Goal: Feedback & Contribution: Submit feedback/report problem

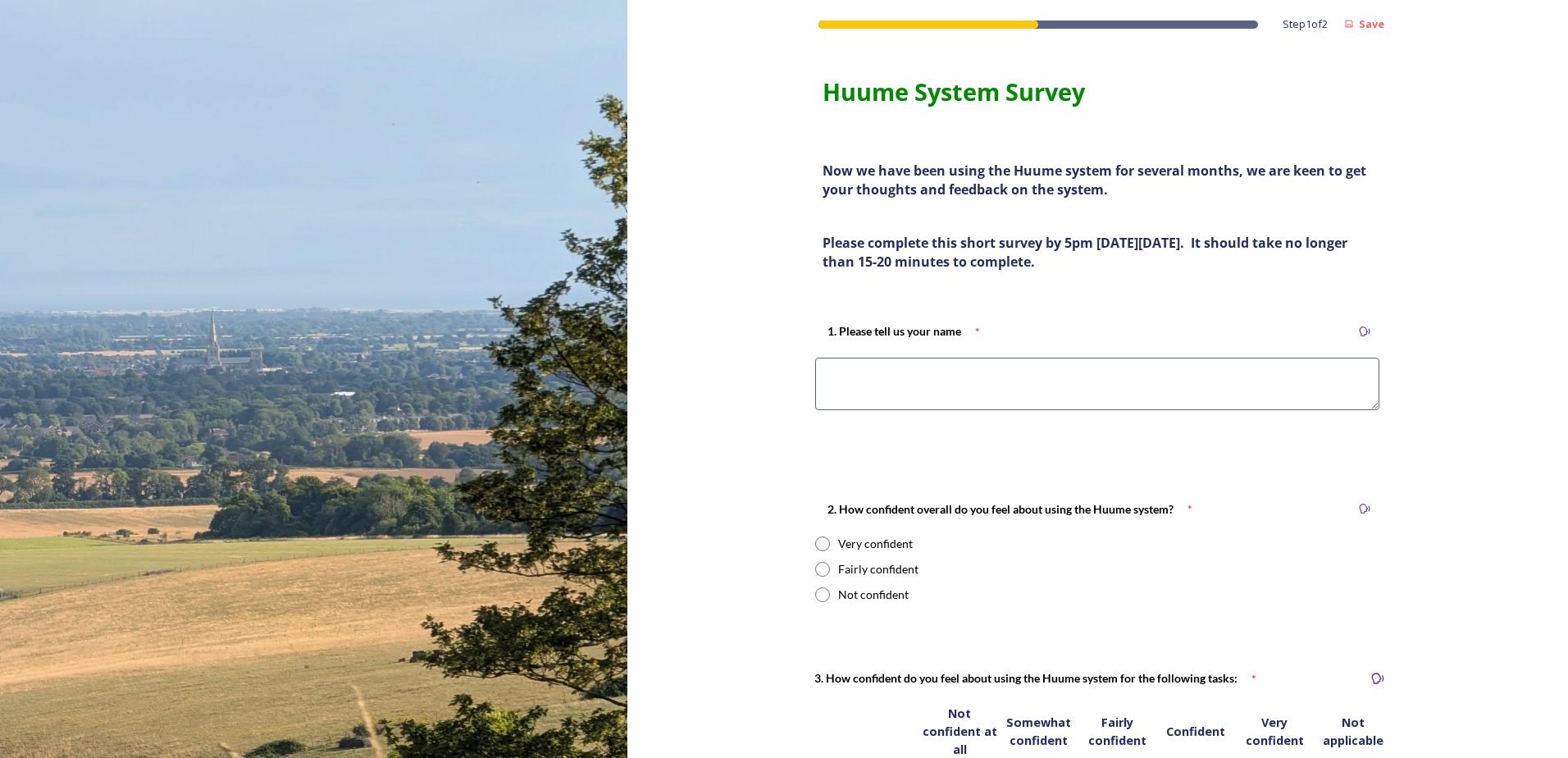
click at [868, 383] on textarea at bounding box center [1097, 384] width 564 height 53
type textarea "No"
click at [815, 568] on input "radio" at bounding box center [823, 569] width 15 height 15
radio input "true"
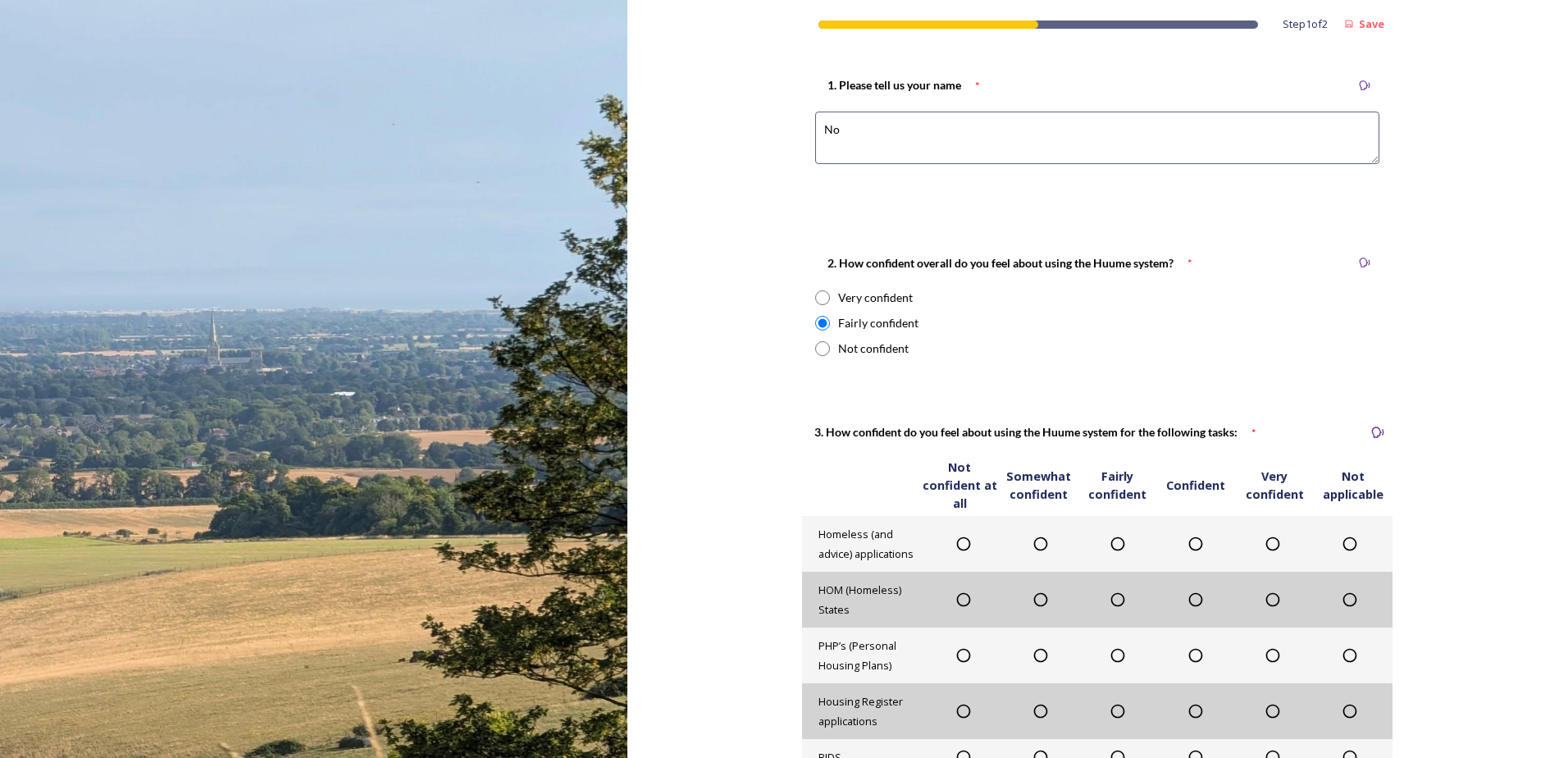
click at [1188, 544] on icon at bounding box center [1196, 544] width 16 height 16
click at [1188, 602] on icon at bounding box center [1196, 599] width 16 height 16
click at [1113, 655] on icon at bounding box center [1118, 656] width 16 height 16
click at [1110, 712] on icon at bounding box center [1118, 711] width 16 height 16
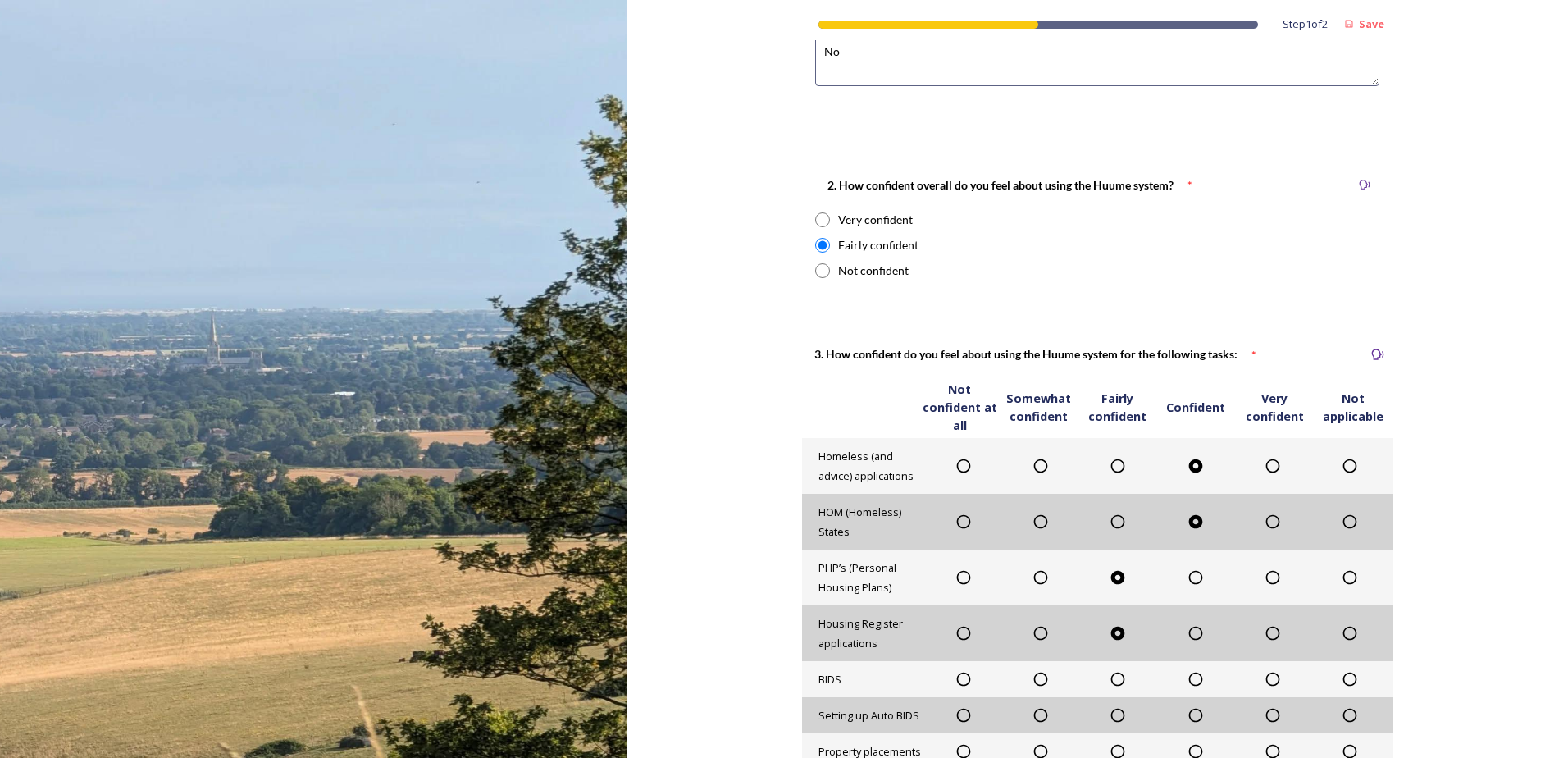
scroll to position [492, 0]
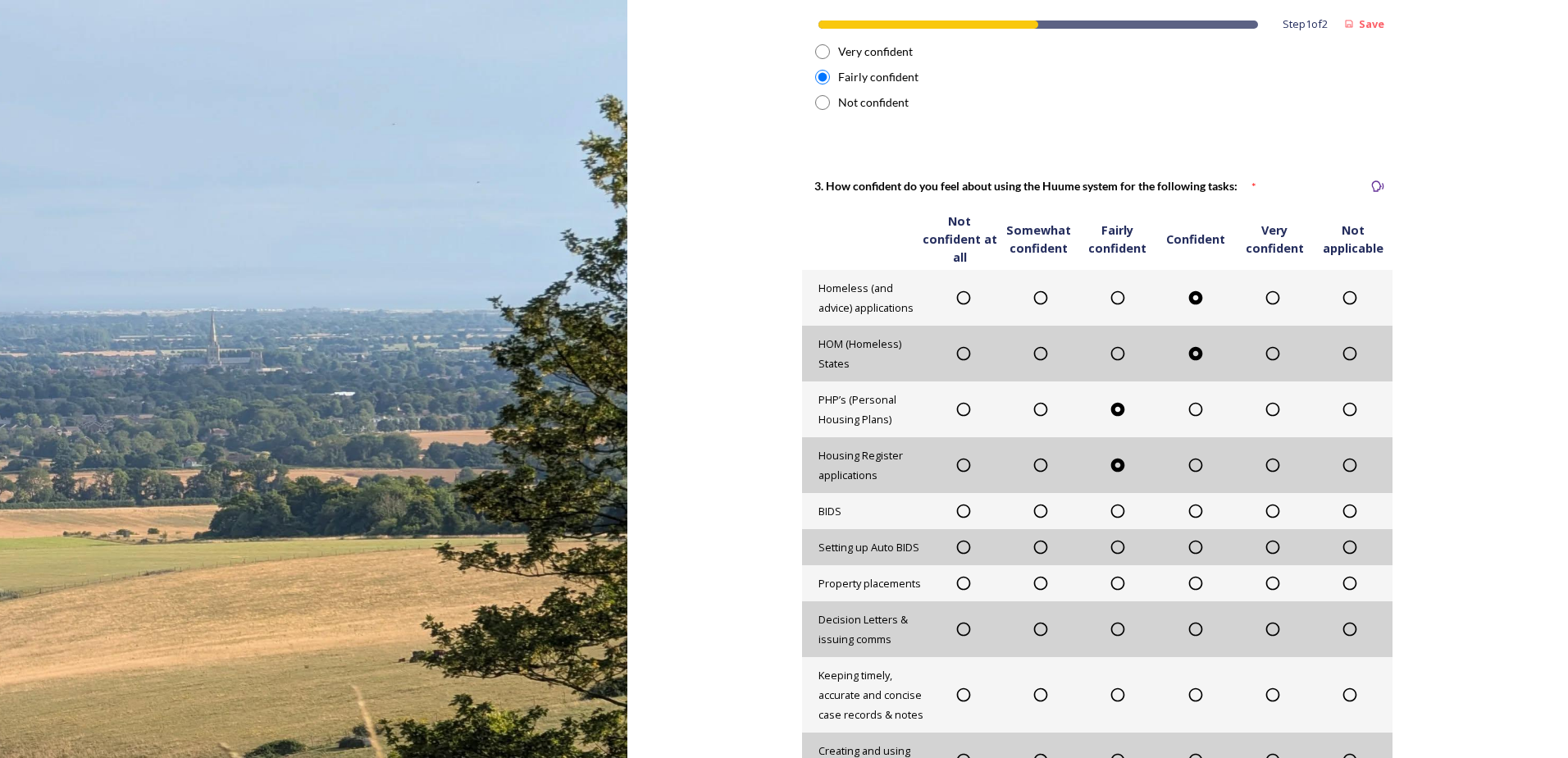
click at [958, 512] on icon at bounding box center [964, 510] width 16 height 16
click at [956, 546] on icon at bounding box center [964, 547] width 16 height 16
click at [956, 581] on icon at bounding box center [964, 583] width 16 height 16
click at [1267, 630] on icon at bounding box center [1273, 629] width 16 height 16
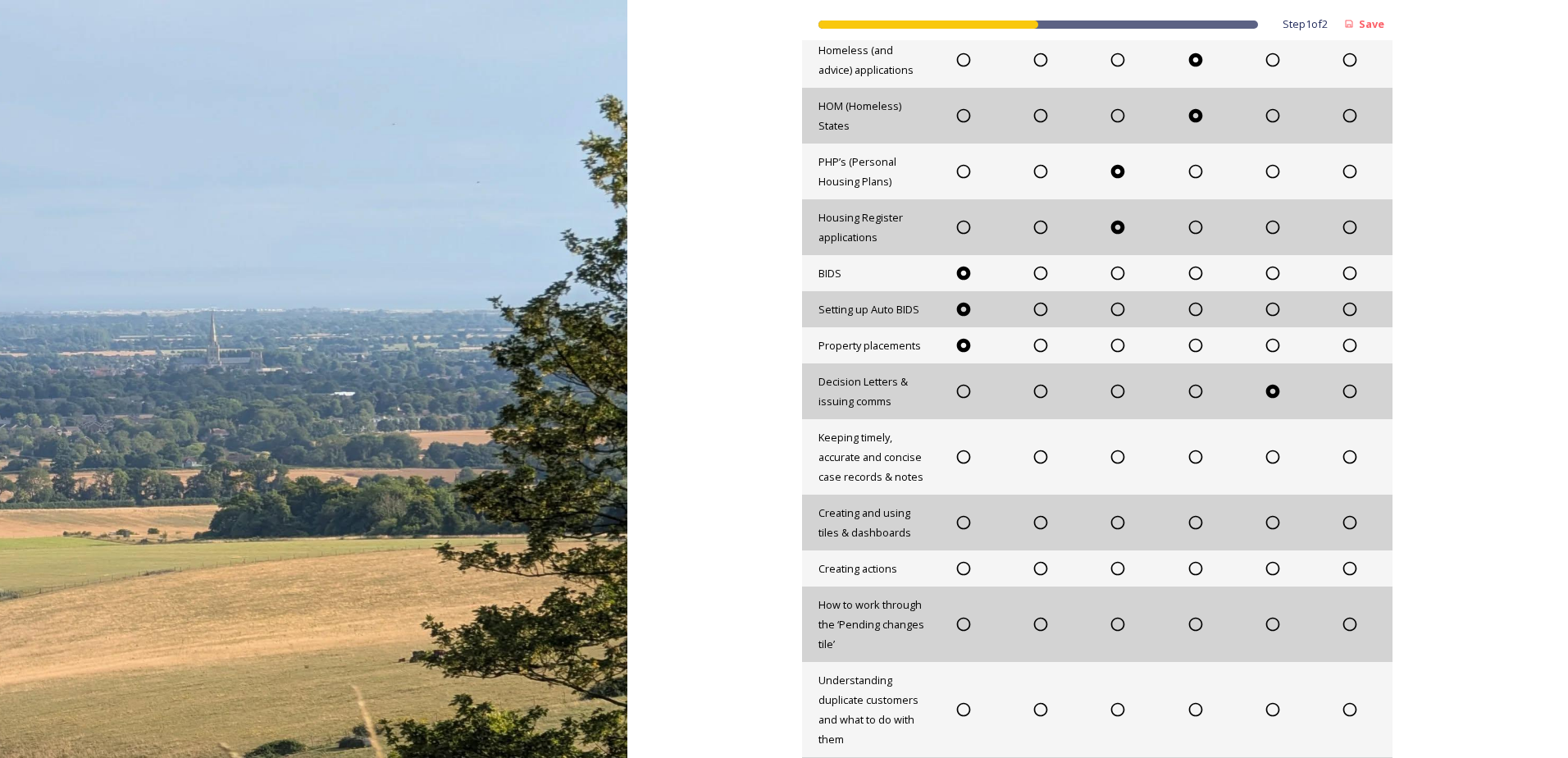
scroll to position [738, 0]
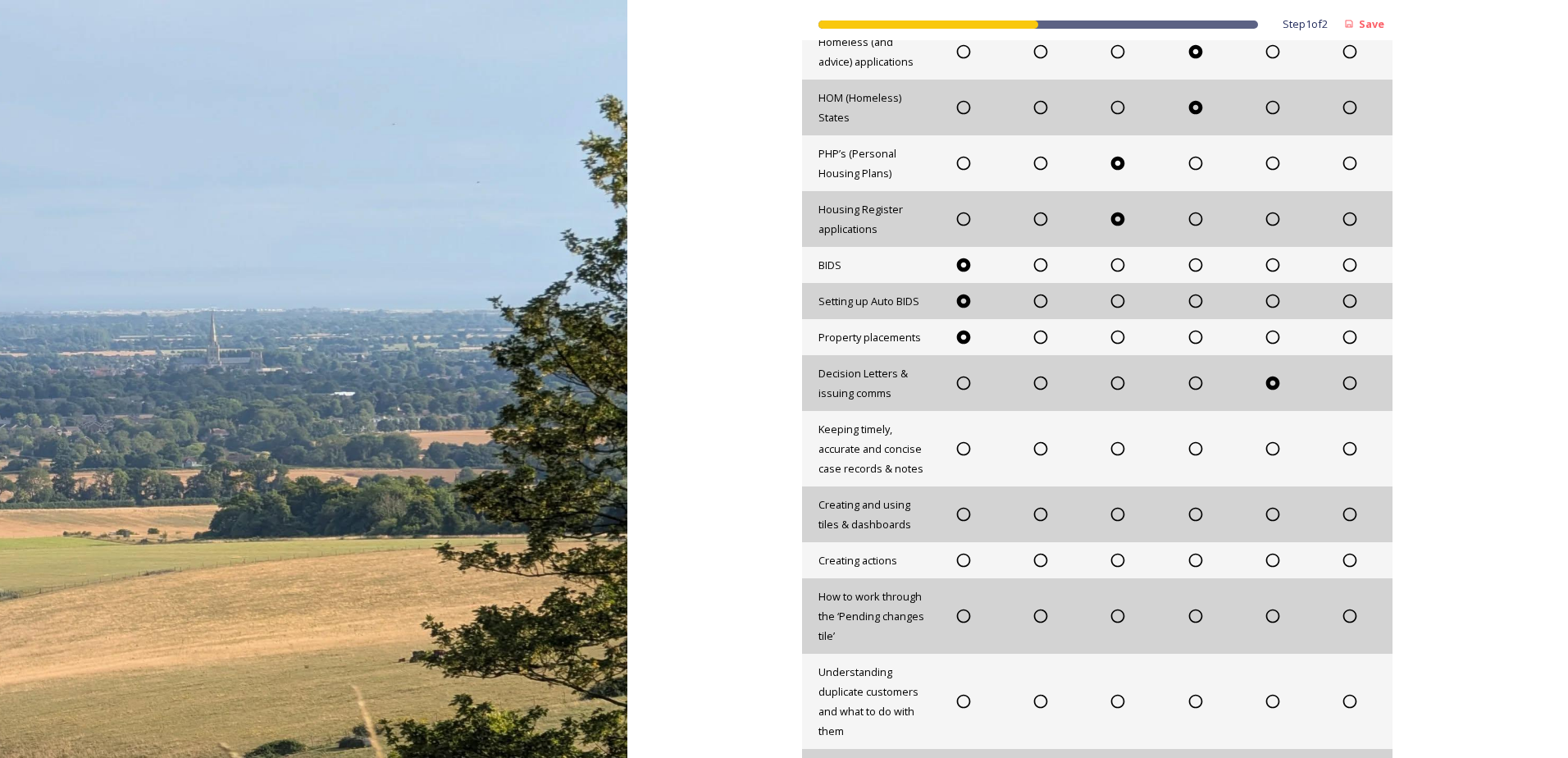
click at [1267, 450] on icon at bounding box center [1273, 449] width 16 height 16
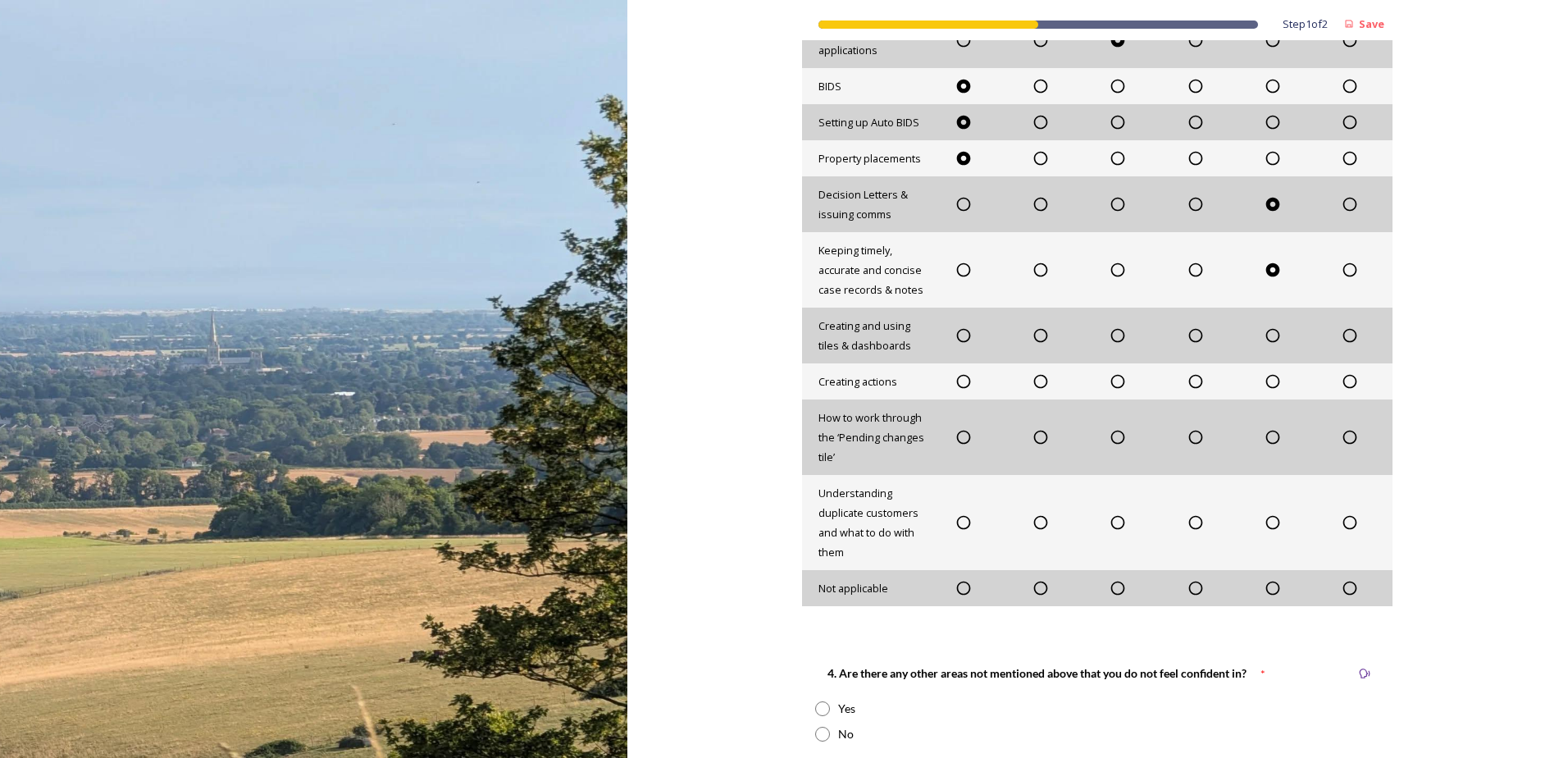
scroll to position [984, 0]
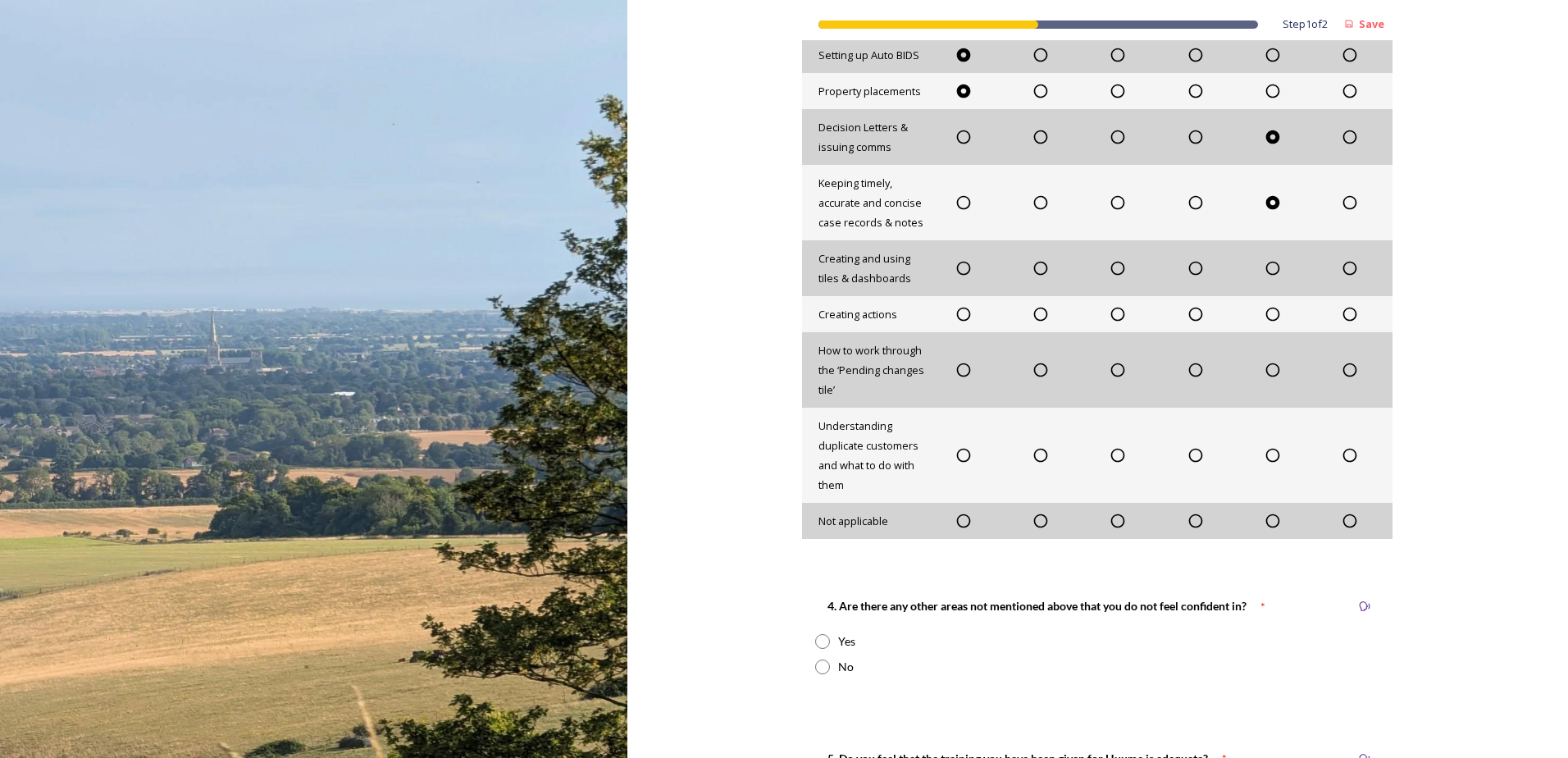
click at [958, 267] on icon at bounding box center [964, 268] width 16 height 16
click at [1267, 313] on icon at bounding box center [1273, 314] width 16 height 16
click at [1266, 372] on icon at bounding box center [1273, 370] width 16 height 16
click at [1110, 457] on icon at bounding box center [1118, 455] width 16 height 16
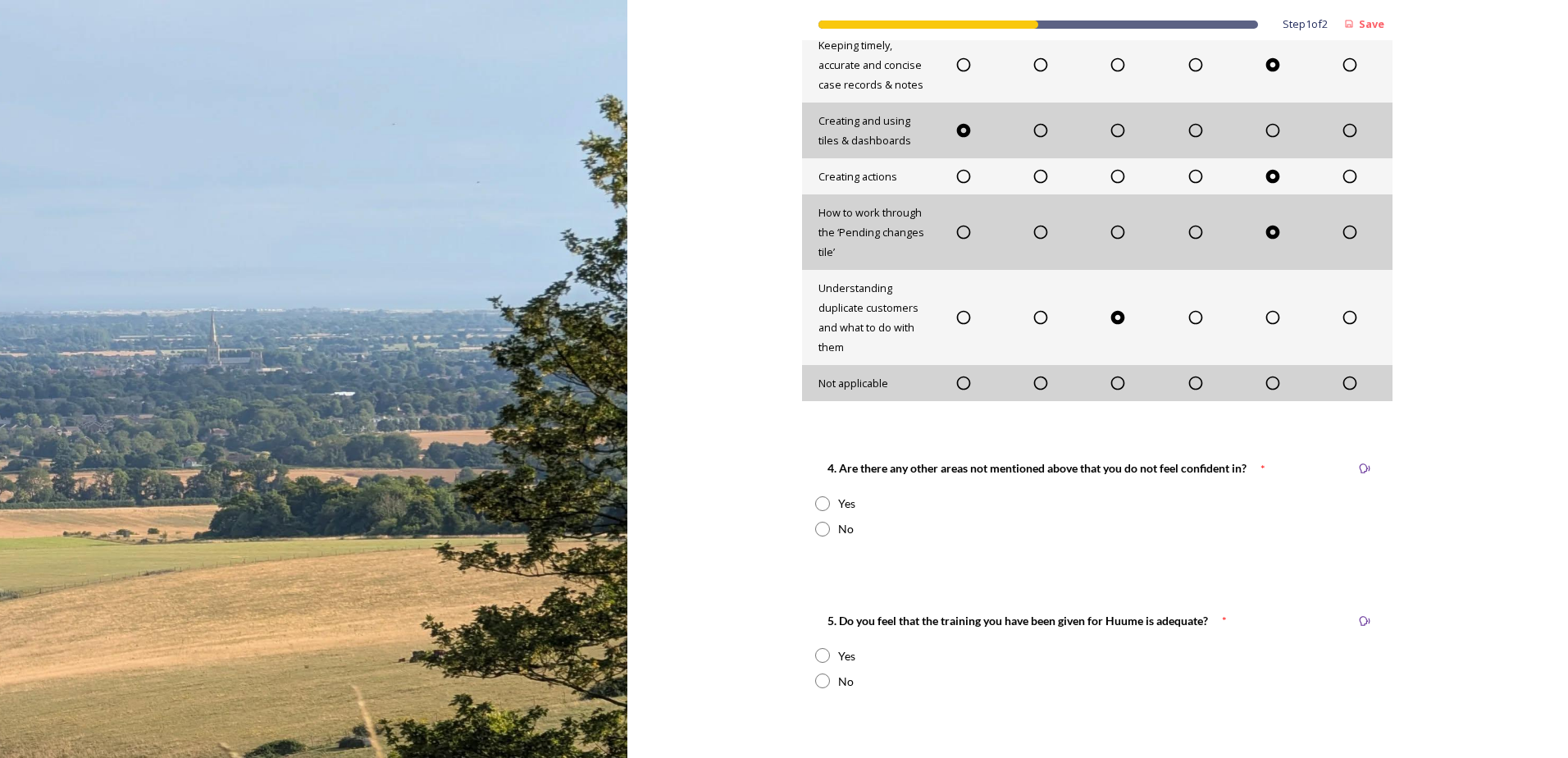
scroll to position [1148, 0]
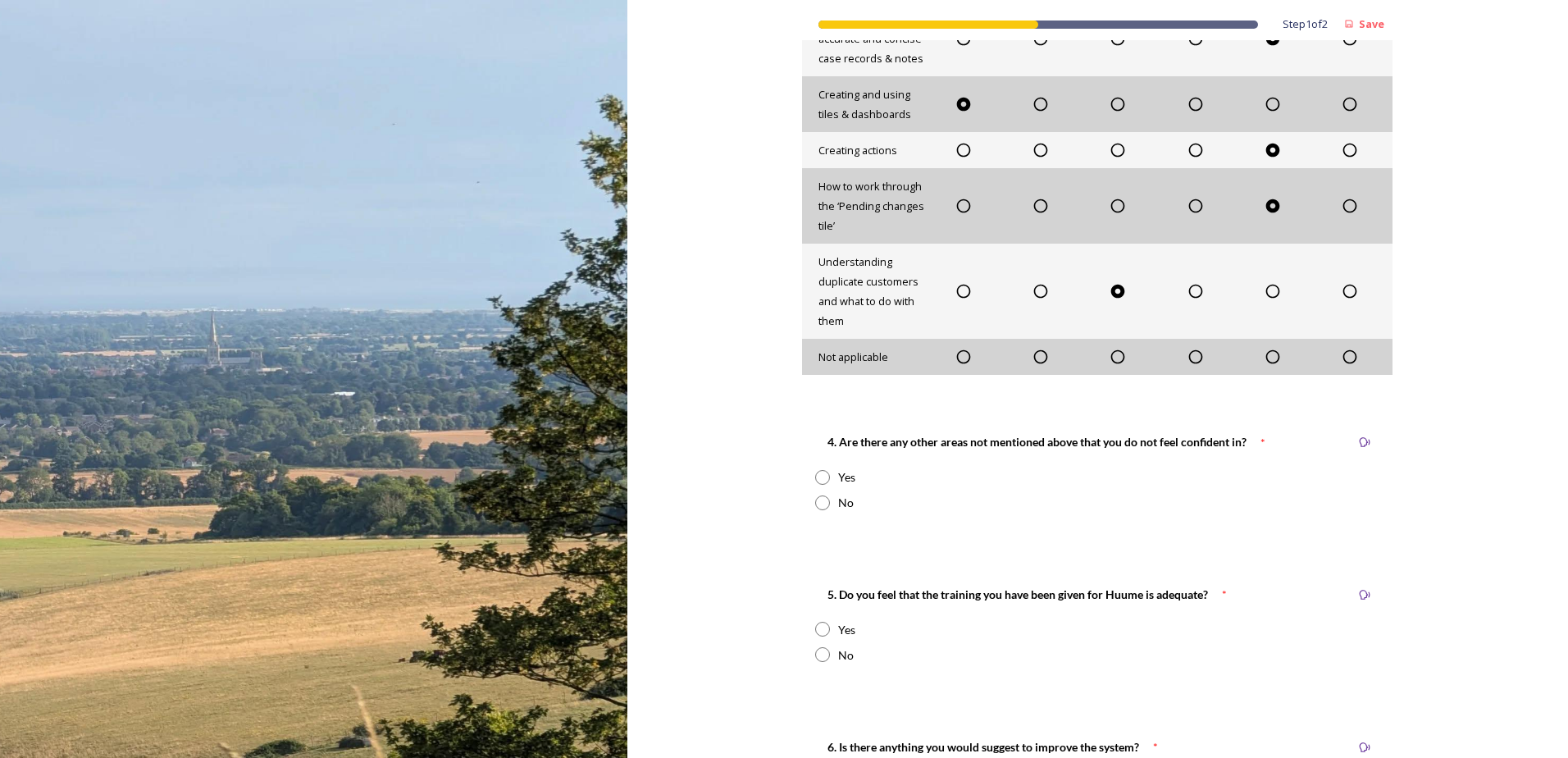
click at [819, 474] on input "radio" at bounding box center [823, 477] width 15 height 15
radio input "true"
click at [884, 665] on textarea at bounding box center [1097, 673] width 564 height 104
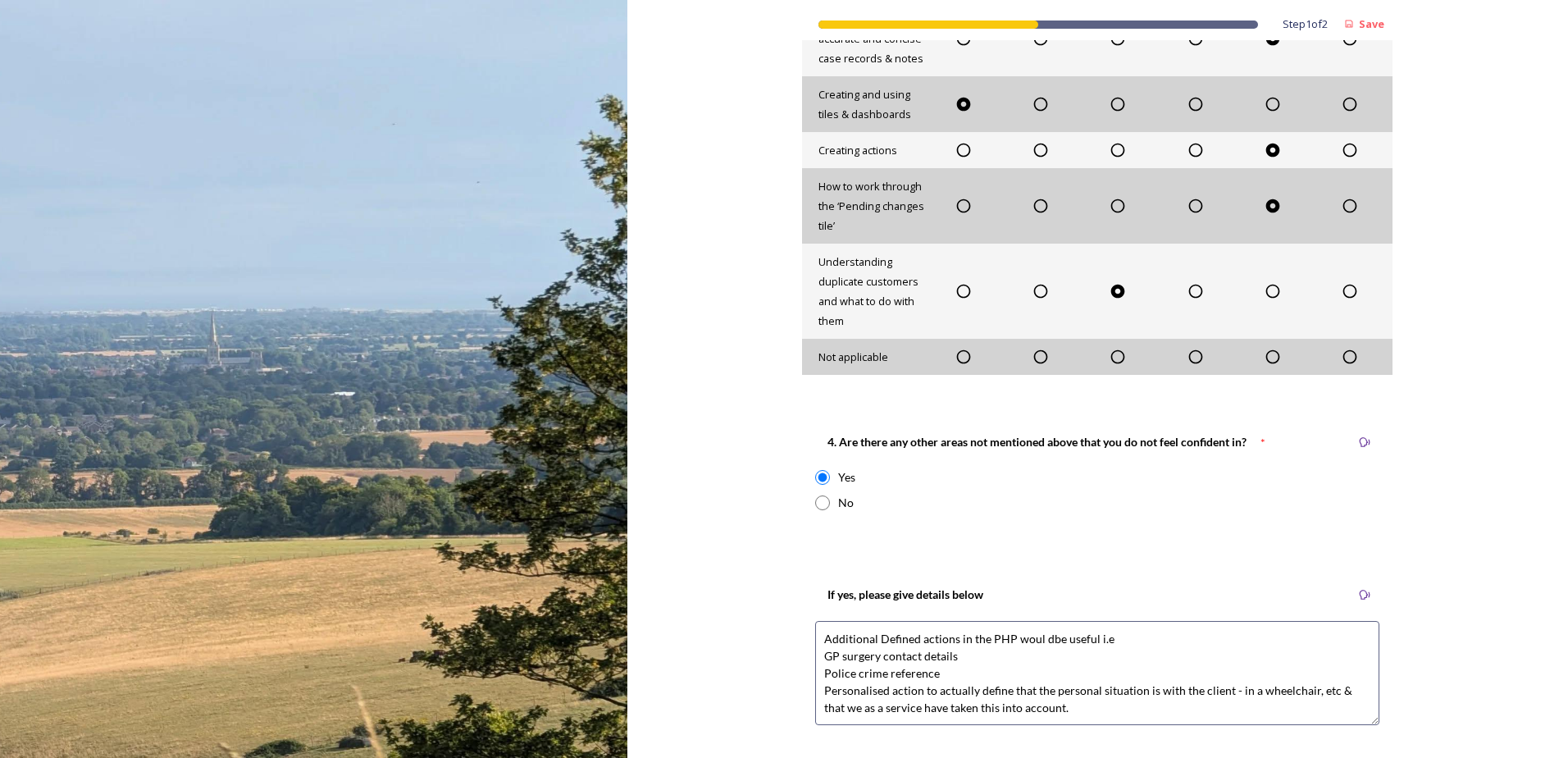
click at [1056, 709] on textarea "Additional Defined actions in the PHP woul dbe useful i.e GP surgery contact de…" at bounding box center [1097, 673] width 564 height 104
click at [1037, 639] on textarea "Additional Defined actions in the PHP woul dbe useful i.e GP surgery contact de…" at bounding box center [1097, 673] width 564 height 104
click at [1062, 714] on textarea "Additional Defined actions in the PHP would be useful i.e GP surgery contact de…" at bounding box center [1097, 673] width 564 height 104
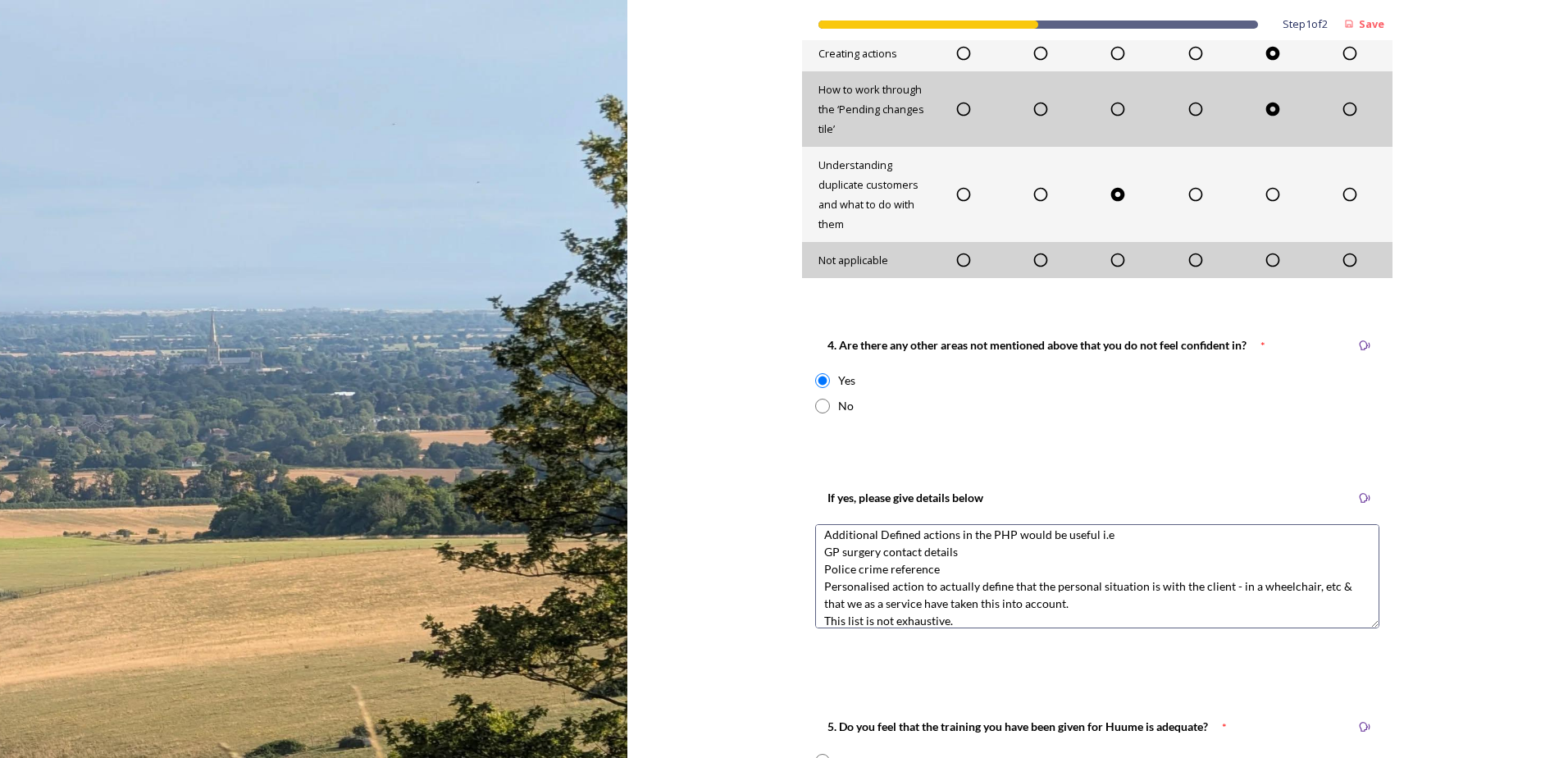
scroll to position [1476, 0]
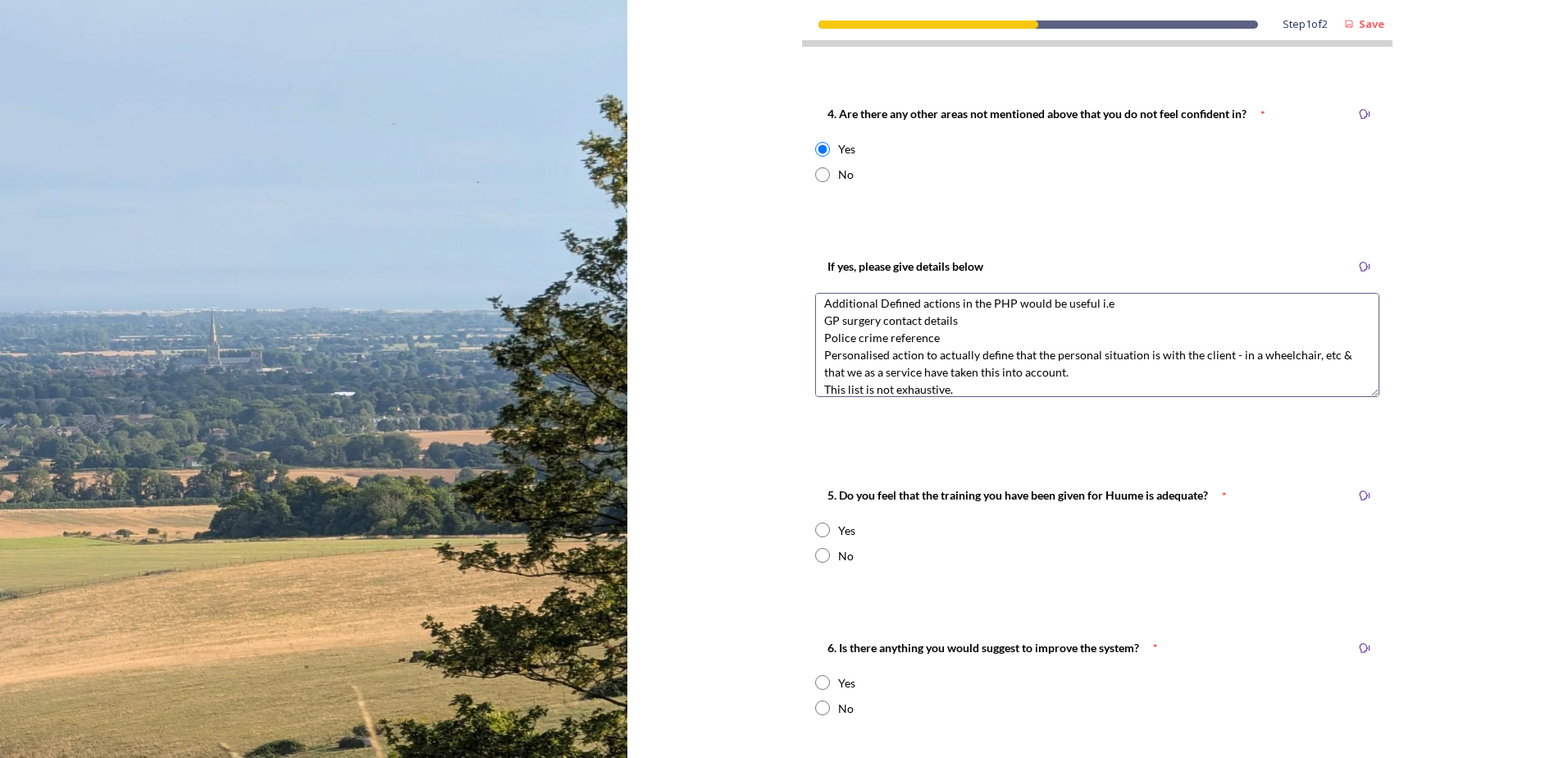
type textarea "Additional Defined actions in the PHP would be useful i.e GP surgery contact de…"
click at [817, 556] on input "radio" at bounding box center [823, 555] width 15 height 15
radio input "true"
click at [872, 698] on textarea at bounding box center [1097, 725] width 564 height 104
click at [911, 692] on textarea "Literally 2 mins of this is a Tile and what a tile does. Have self taught in ve…" at bounding box center [1097, 725] width 564 height 104
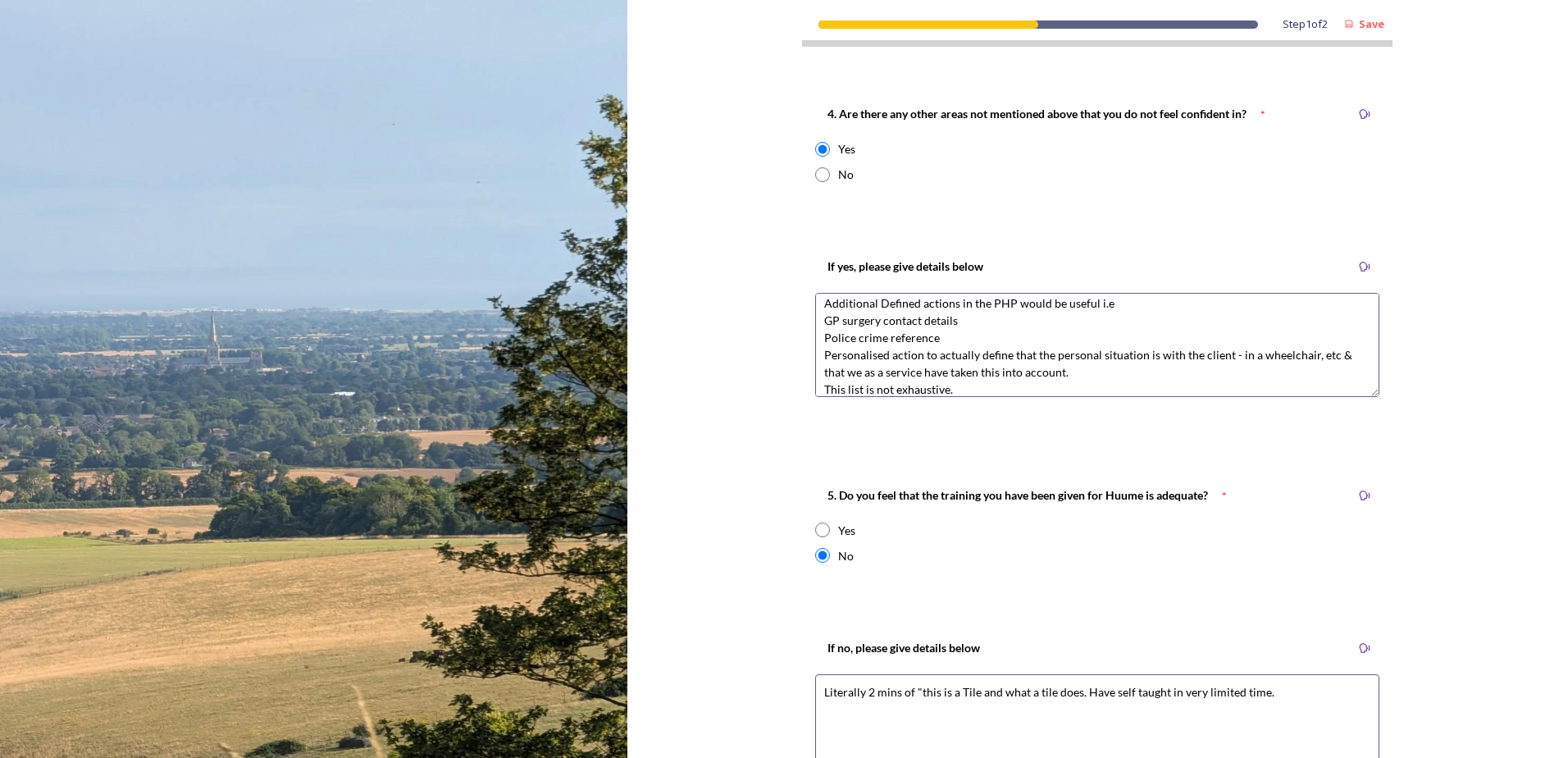
click at [972, 693] on textarea "Literally 2 mins of "this is a Tile and what a tile does. Have self taught in v…" at bounding box center [1097, 725] width 564 height 104
click at [892, 708] on textarea "Literally 2 mins of "this is a Tile" and the focus should be on tiles and what …" at bounding box center [1097, 725] width 564 height 104
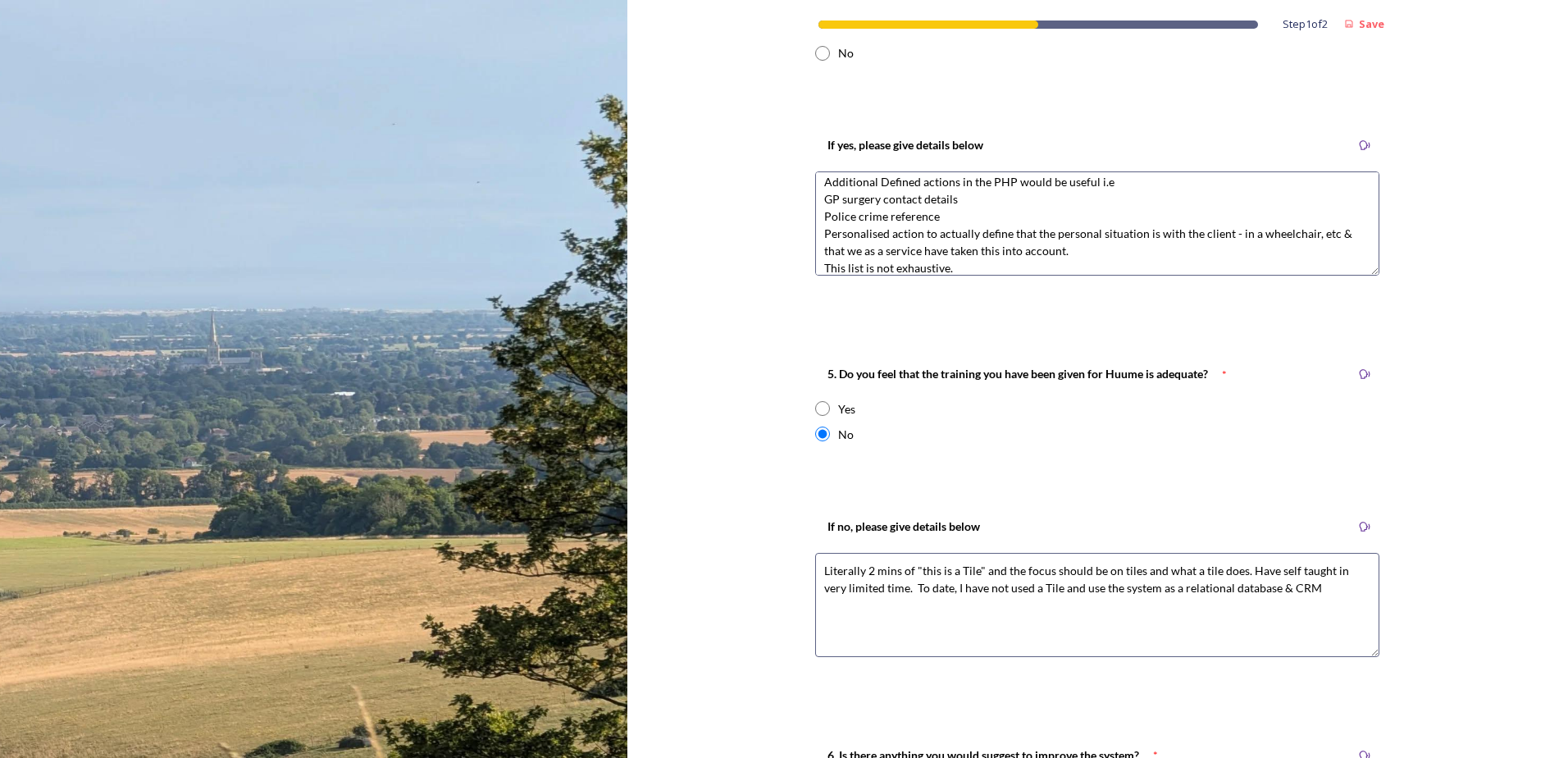
scroll to position [1722, 0]
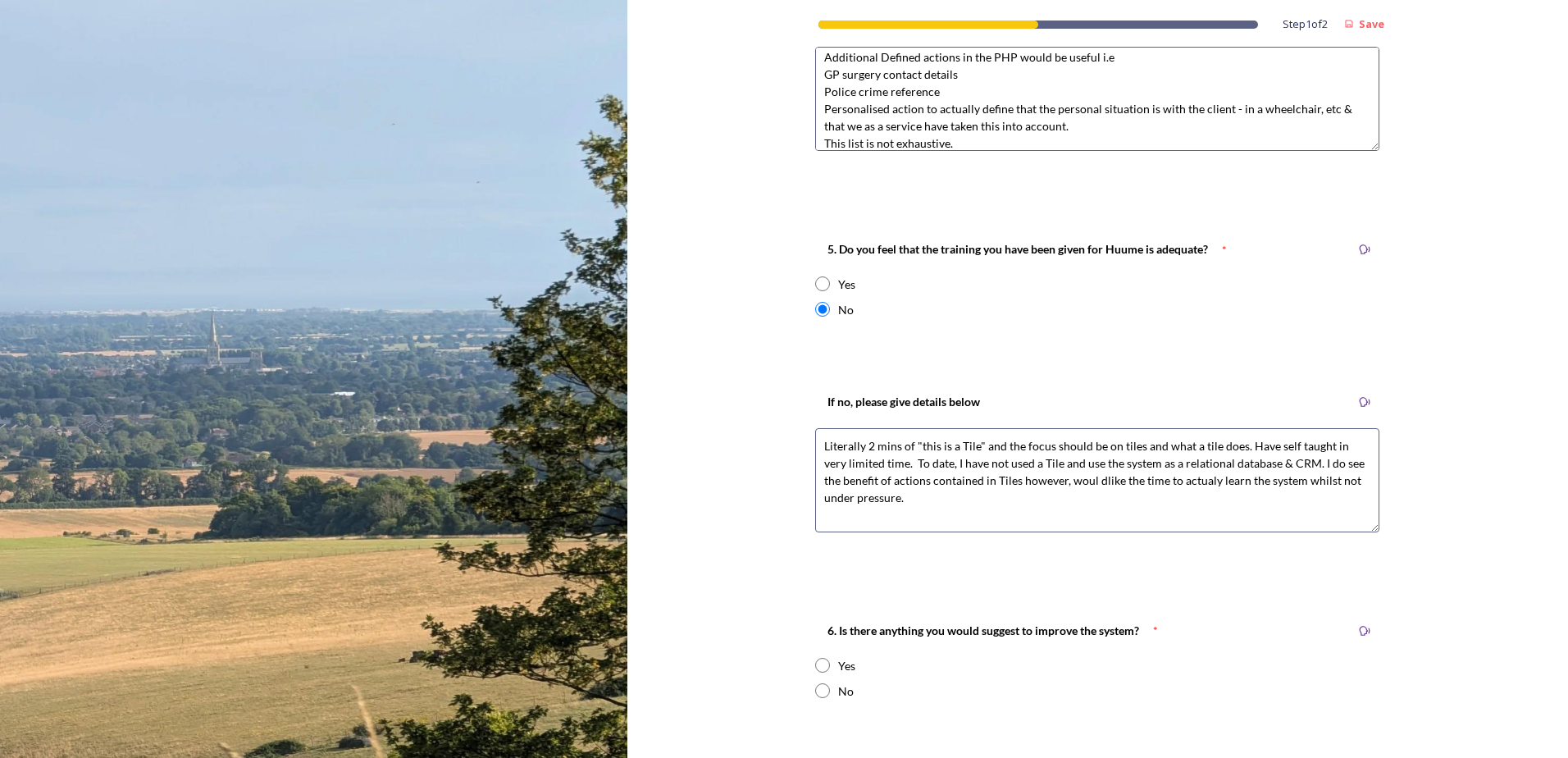
click at [1073, 480] on textarea "Literally 2 mins of "this is a Tile" and the focus should be on tiles and what …" at bounding box center [1097, 480] width 564 height 104
click at [887, 499] on textarea "Literally 2 mins of "this is a Tile" and the focus should be on tiles and what …" at bounding box center [1097, 480] width 564 height 104
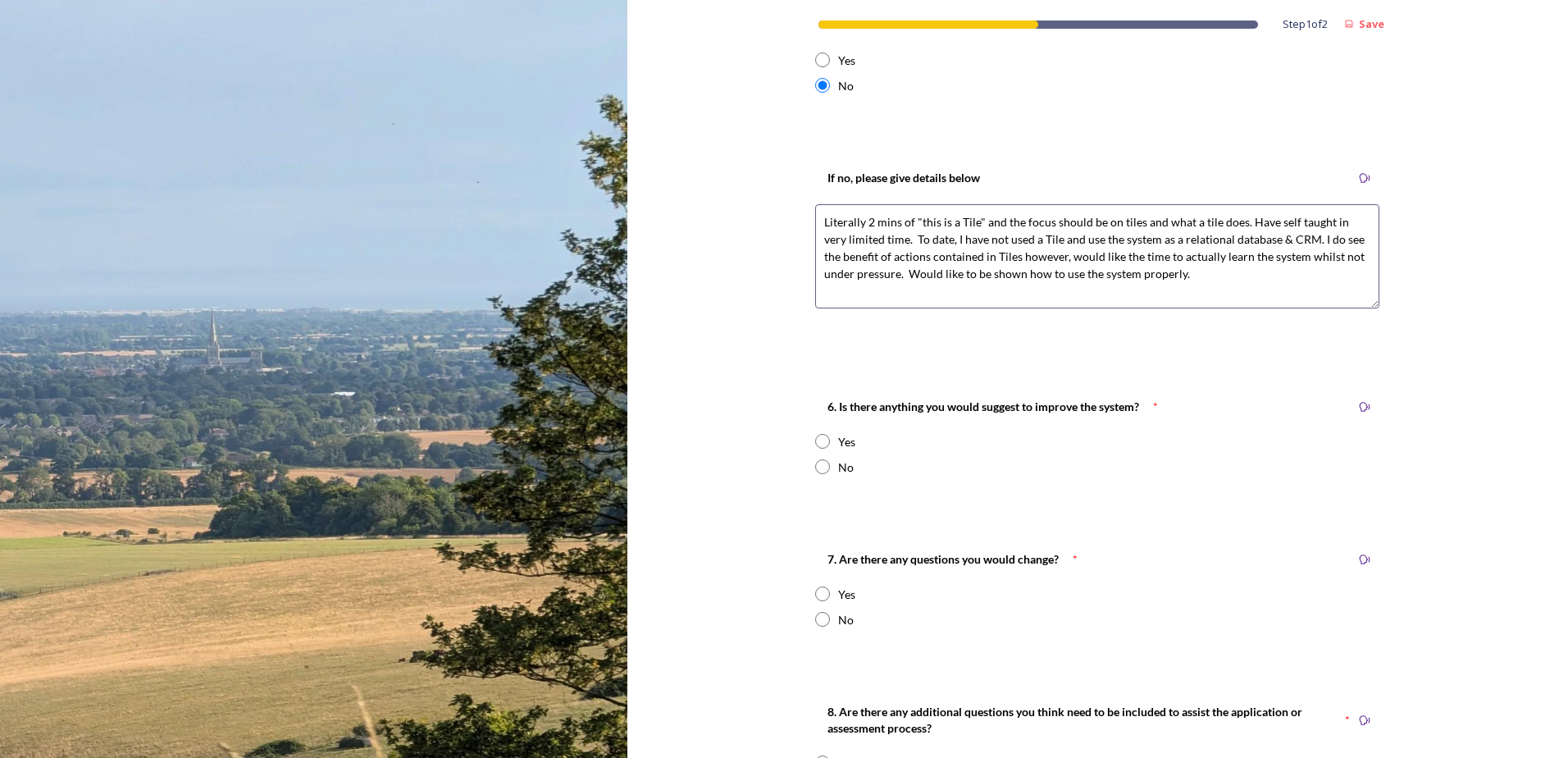
scroll to position [1968, 0]
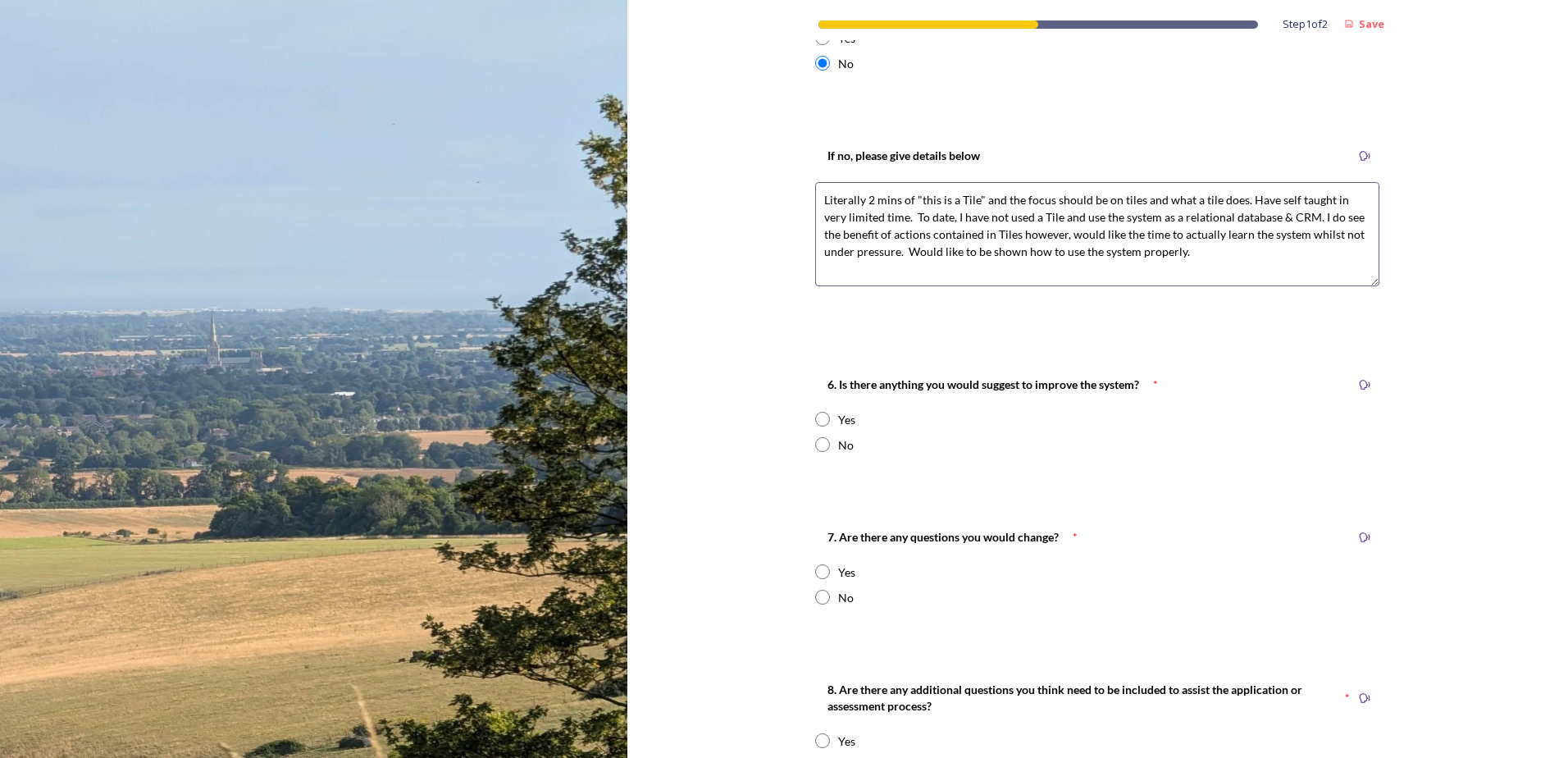
type textarea "Literally 2 mins of "this is a Tile" and the focus should be on tiles and what …"
click at [816, 417] on input "radio" at bounding box center [823, 419] width 15 height 15
radio input "true"
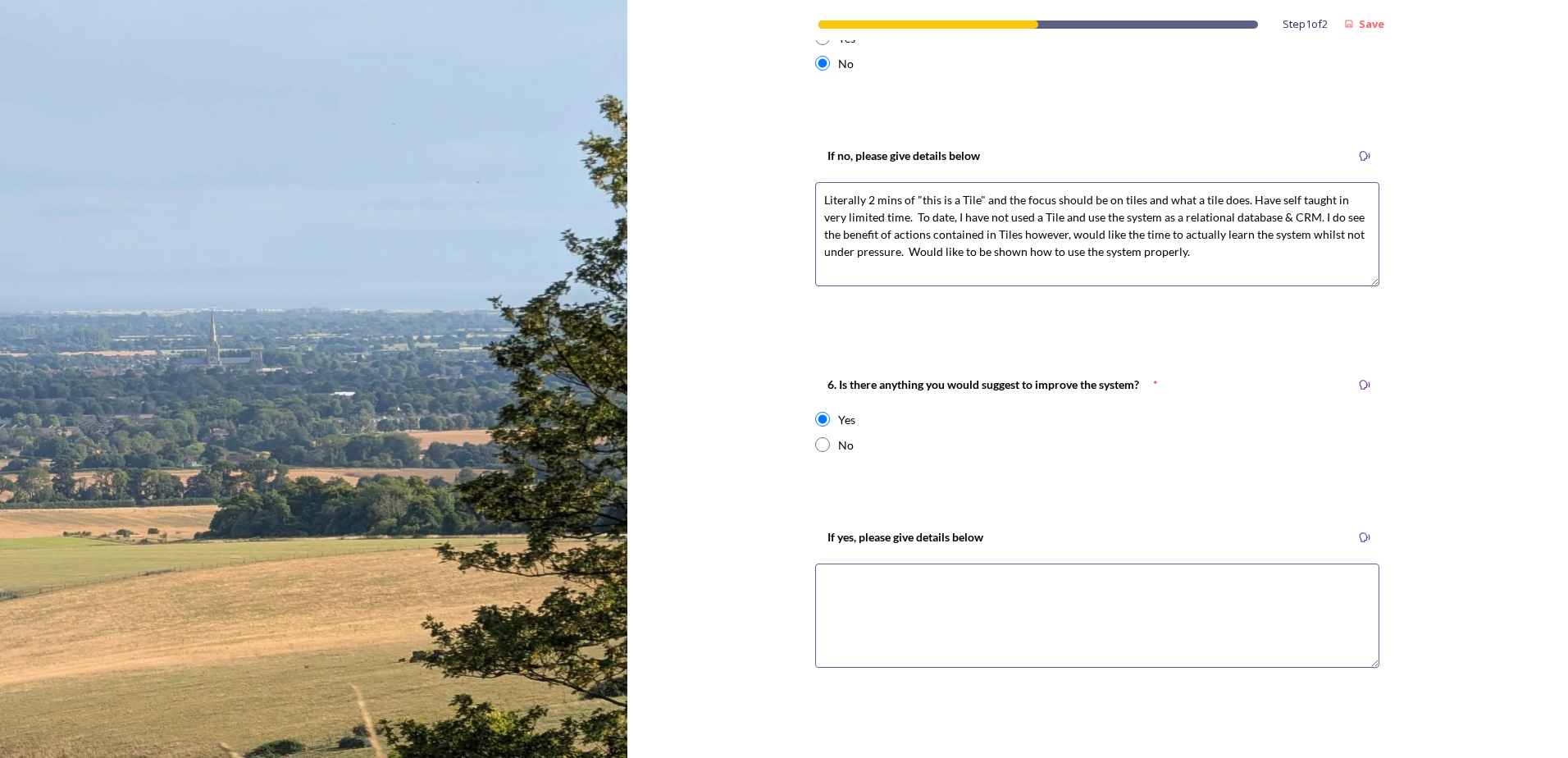
click at [853, 583] on textarea at bounding box center [1097, 615] width 564 height 104
click at [1222, 578] on textarea "Full names for the decsion letters not being abbreviated such as s193(6)(c) Mai…" at bounding box center [1097, 615] width 564 height 104
click at [1057, 596] on textarea "Full names for the decision letters not being abbreviated such as s193(6)(c) Ma…" at bounding box center [1097, 615] width 564 height 104
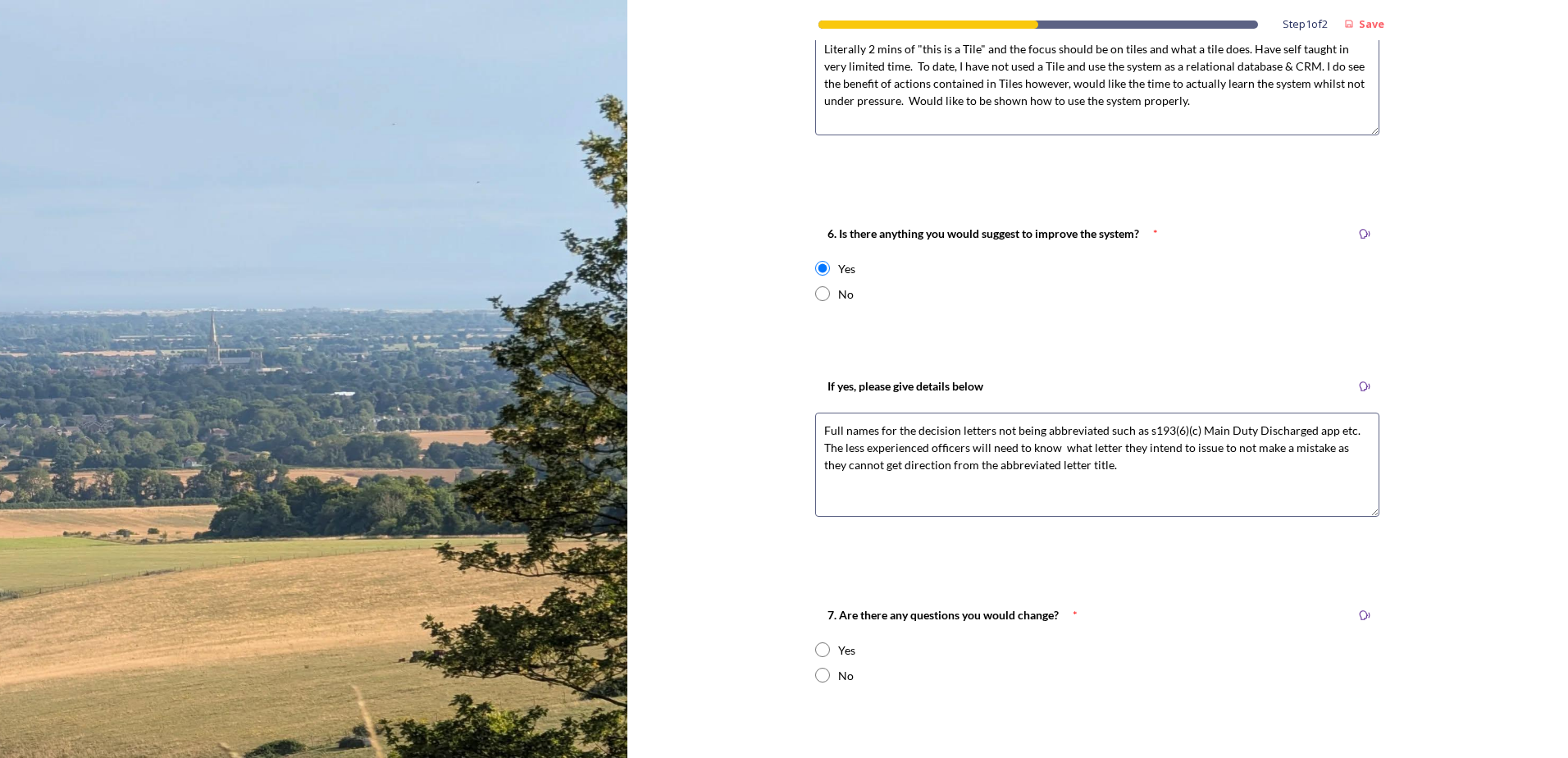
scroll to position [2214, 0]
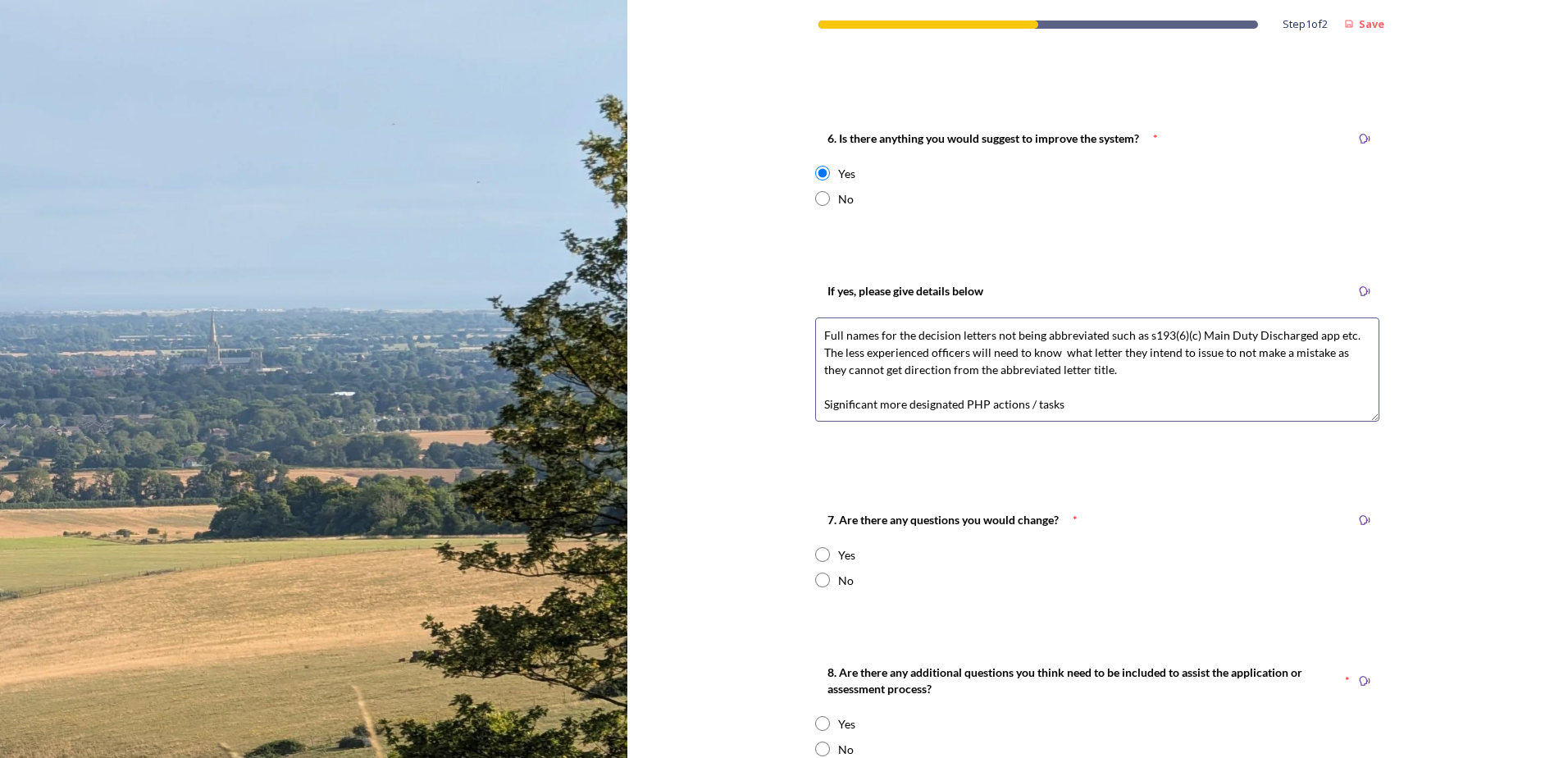
click at [1086, 403] on textarea "Full names for the decision letters not being abbreviated such as s193(6)(c) Ma…" at bounding box center [1097, 369] width 564 height 104
type textarea "Full names for the decision letters not being abbreviated such as s193(6)(c) Ma…"
click at [816, 581] on input "radio" at bounding box center [823, 579] width 15 height 15
radio input "true"
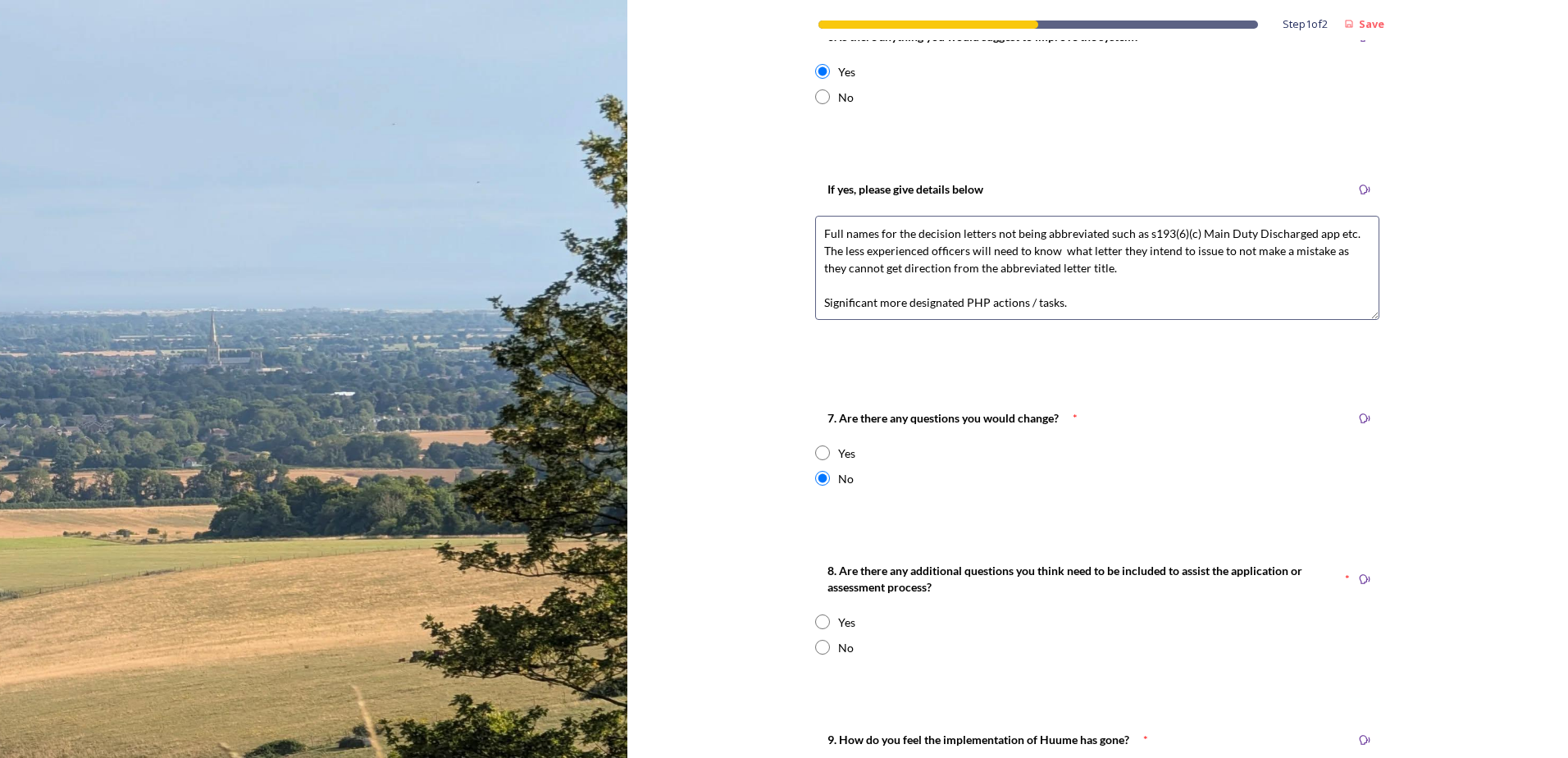
scroll to position [2460, 0]
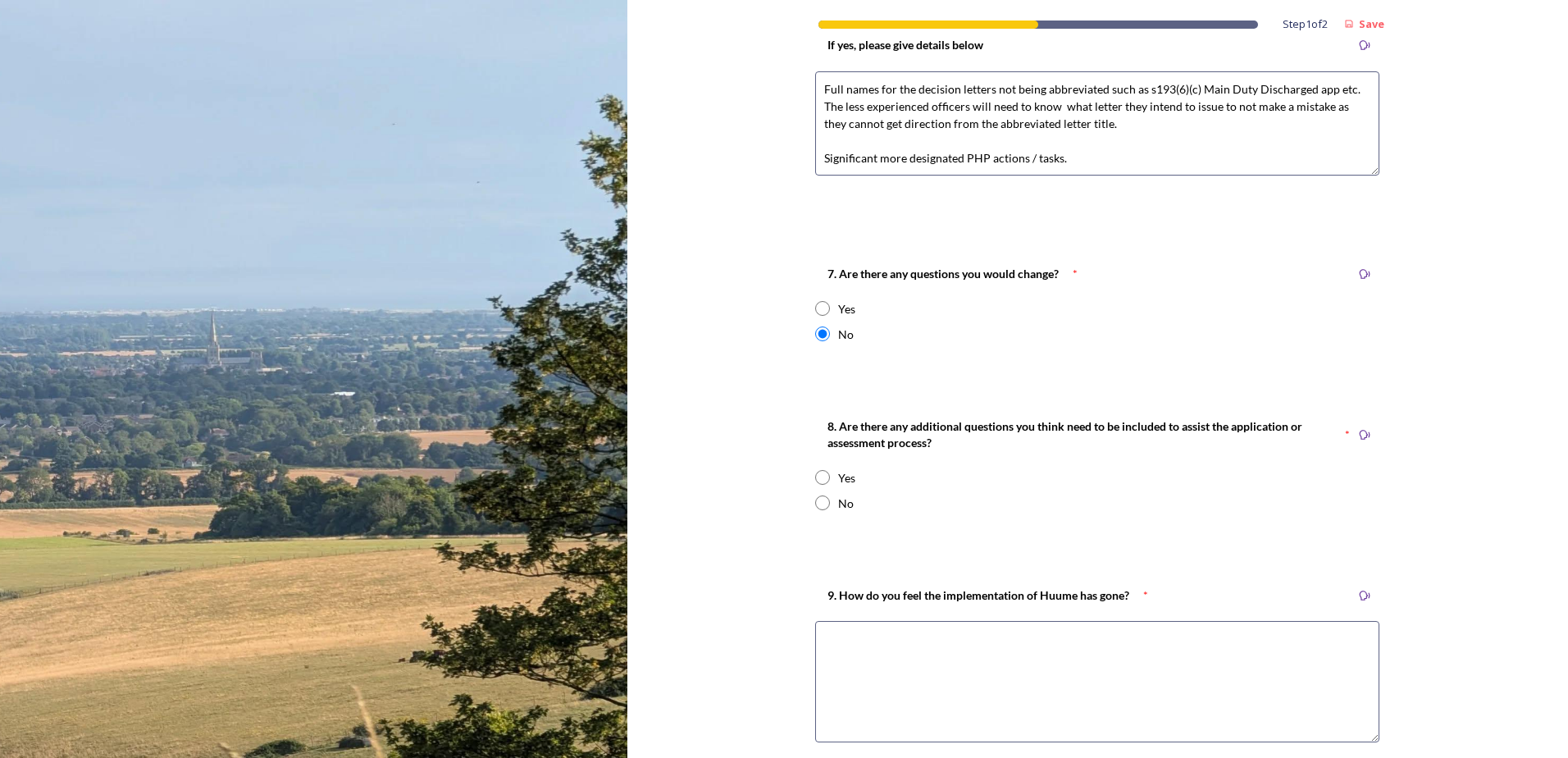
click at [815, 502] on input "radio" at bounding box center [823, 502] width 15 height 15
radio input "true"
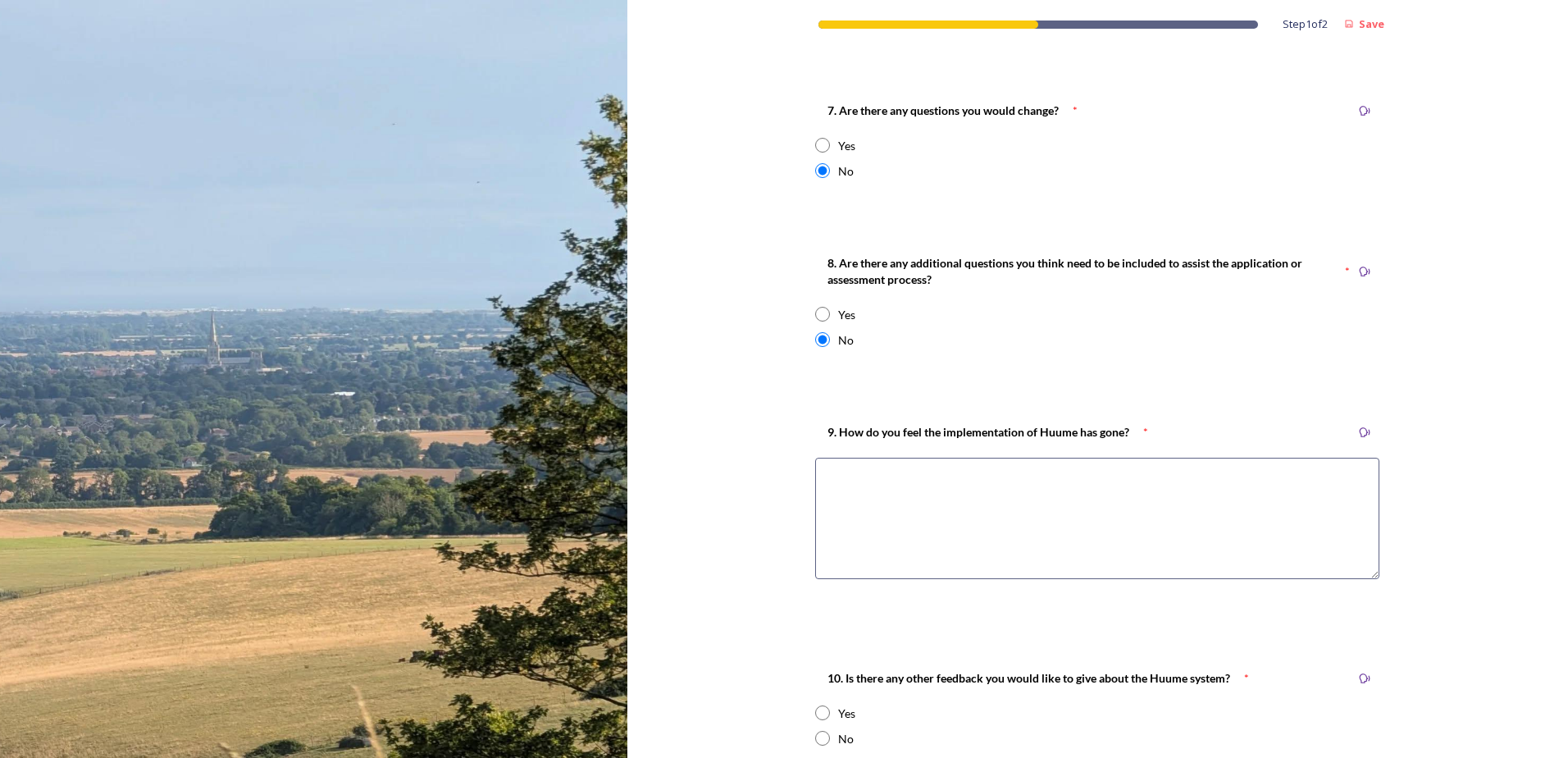
scroll to position [2624, 0]
click at [840, 474] on textarea at bounding box center [1097, 518] width 564 height 121
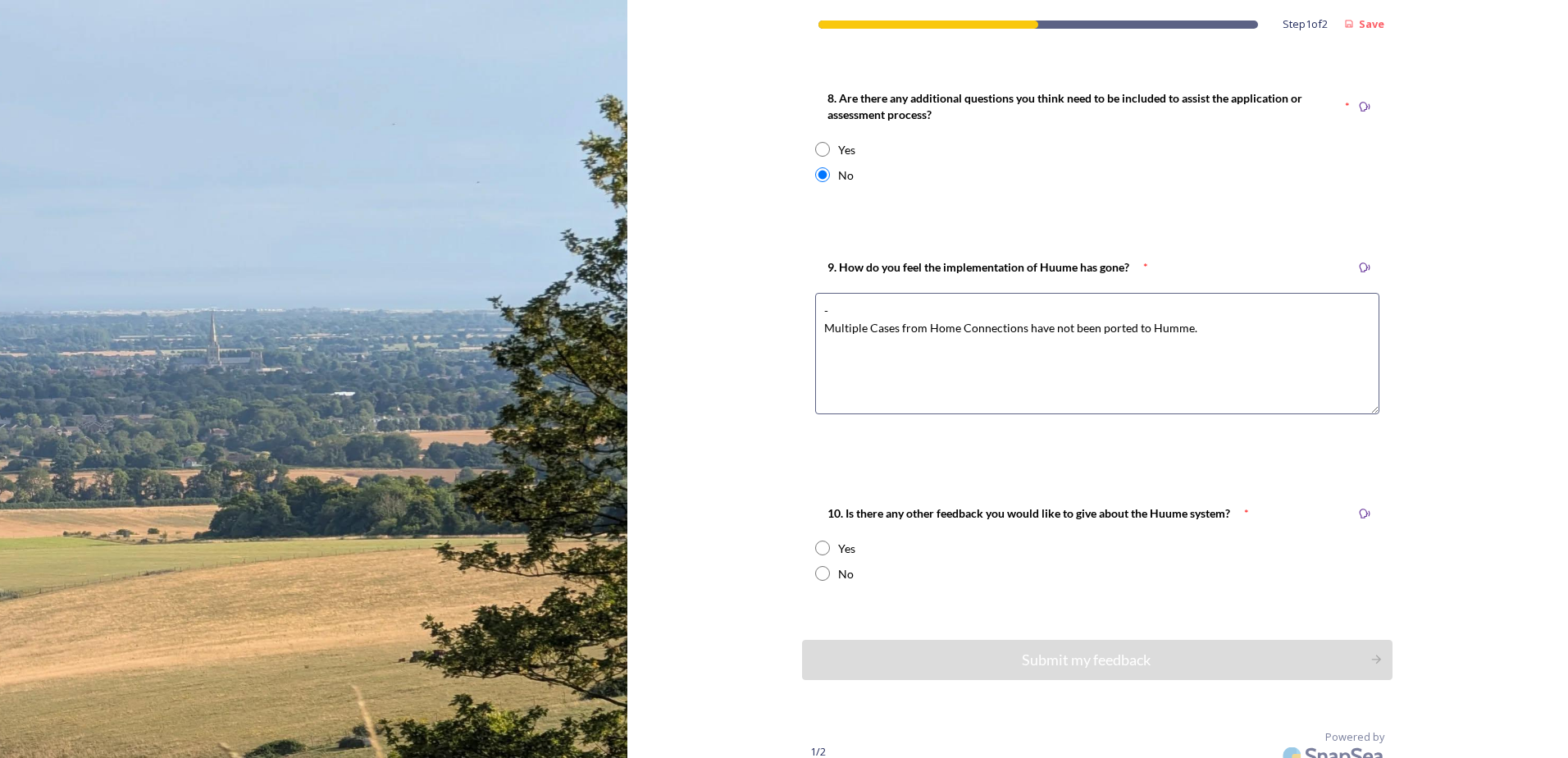
click at [1211, 335] on textarea "- Multiple Cases from Home Connections have not been ported to Humme." at bounding box center [1097, 354] width 564 height 121
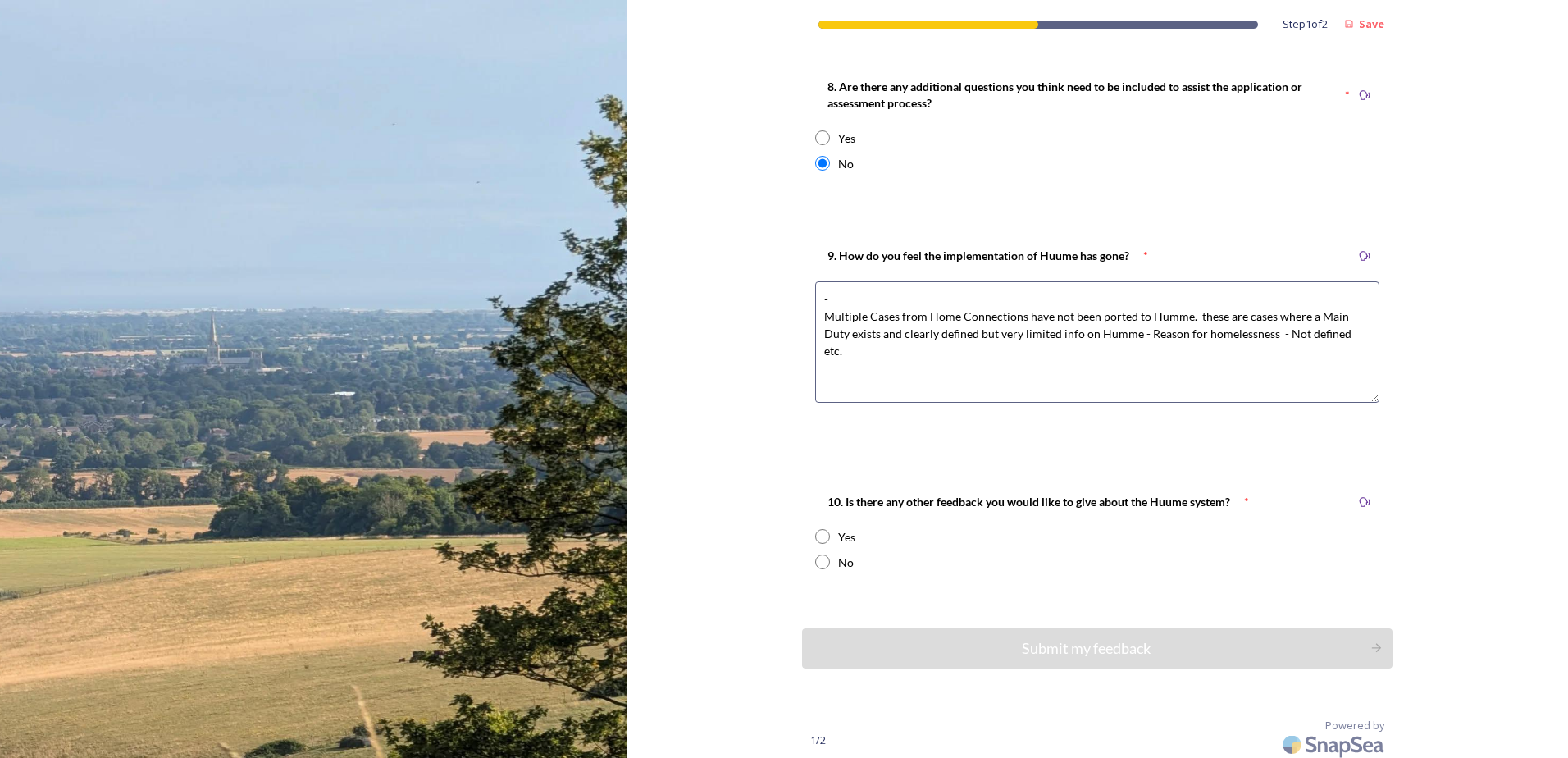
scroll to position [2805, 0]
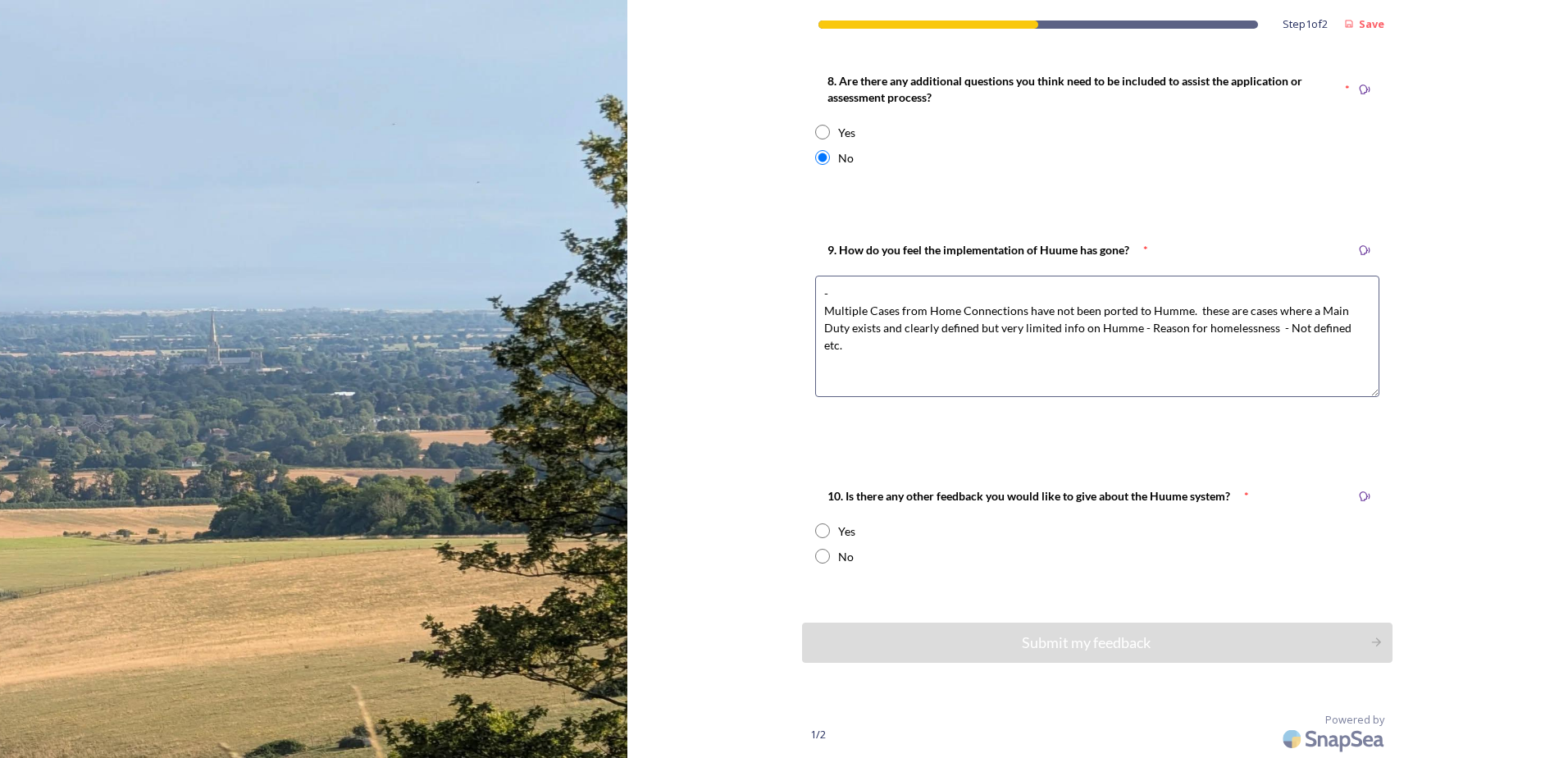
type textarea "- Multiple Cases from Home Connections have not been ported to Humme. these are…"
click at [818, 531] on input "radio" at bounding box center [823, 530] width 15 height 15
radio input "true"
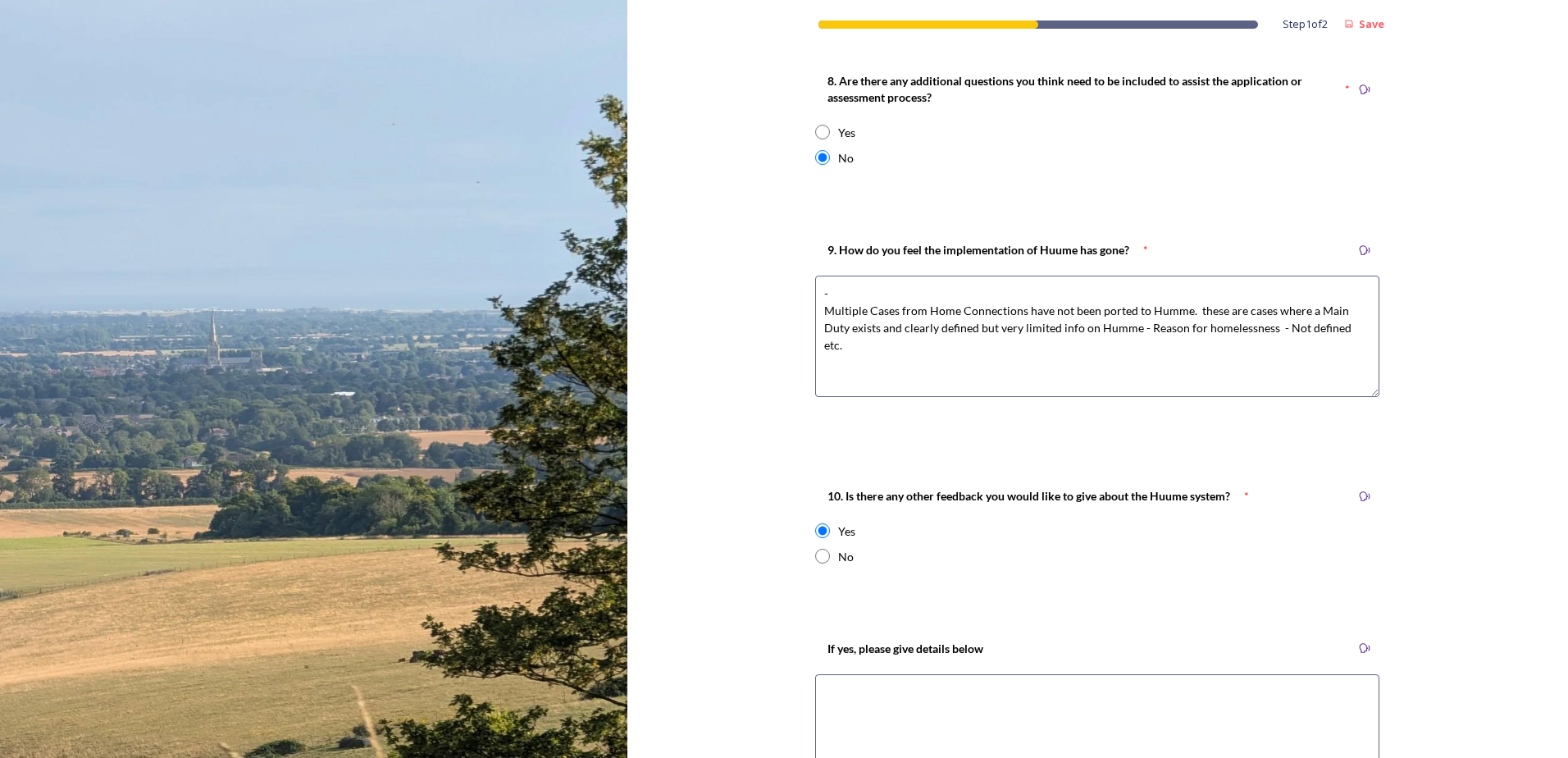
click at [874, 696] on textarea at bounding box center [1097, 743] width 564 height 139
click at [1099, 695] on textarea "Its fundamentally strong once you know how to use it." at bounding box center [1097, 743] width 564 height 139
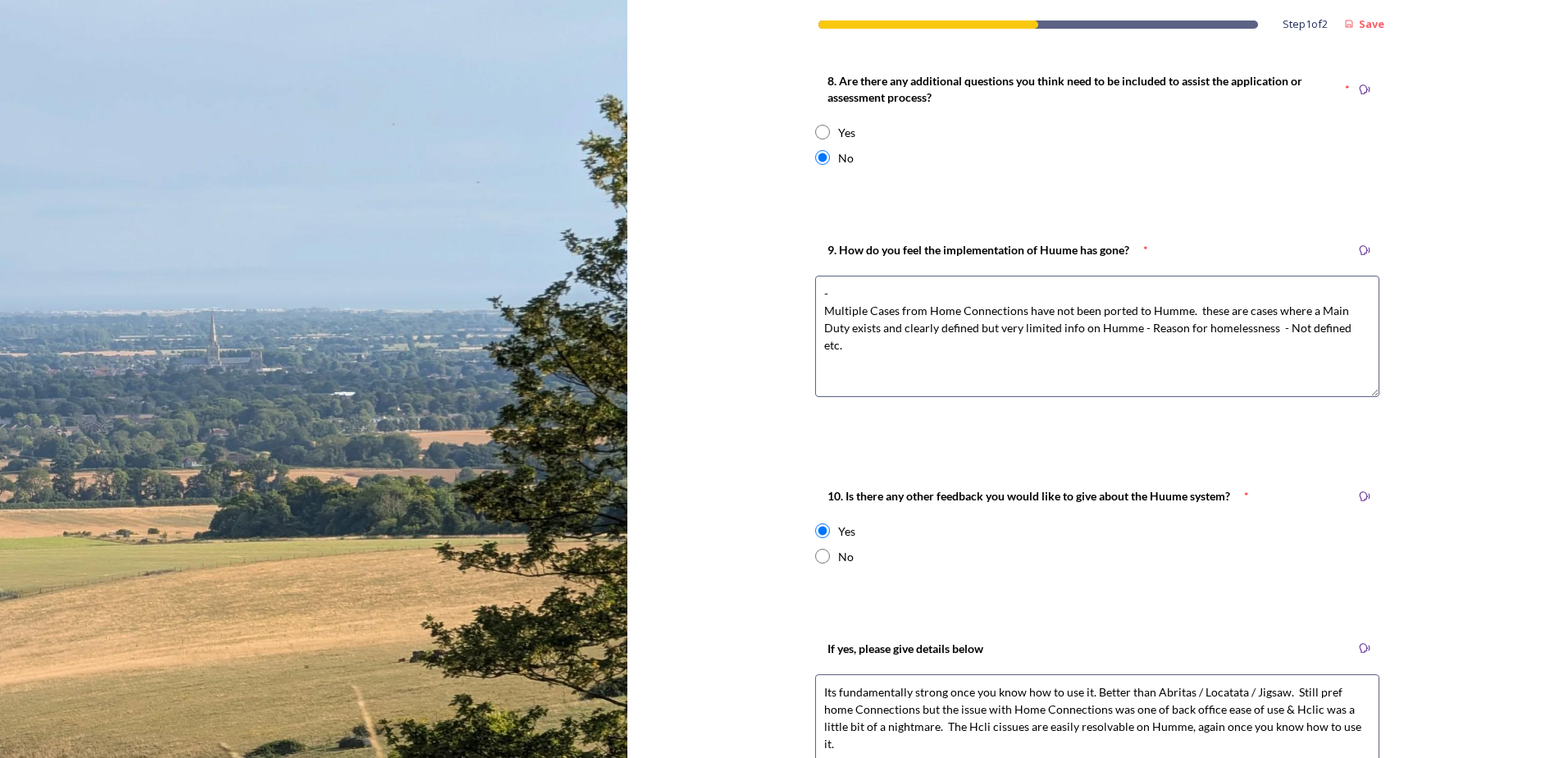
click at [930, 727] on textarea "Its fundamentally strong once you know how to use it. Better than Abritas / Loc…" at bounding box center [1097, 743] width 564 height 139
click at [1329, 726] on textarea "Its fundamentally strong once you know how to use it. Better than Abritas / Loc…" at bounding box center [1097, 743] width 564 height 139
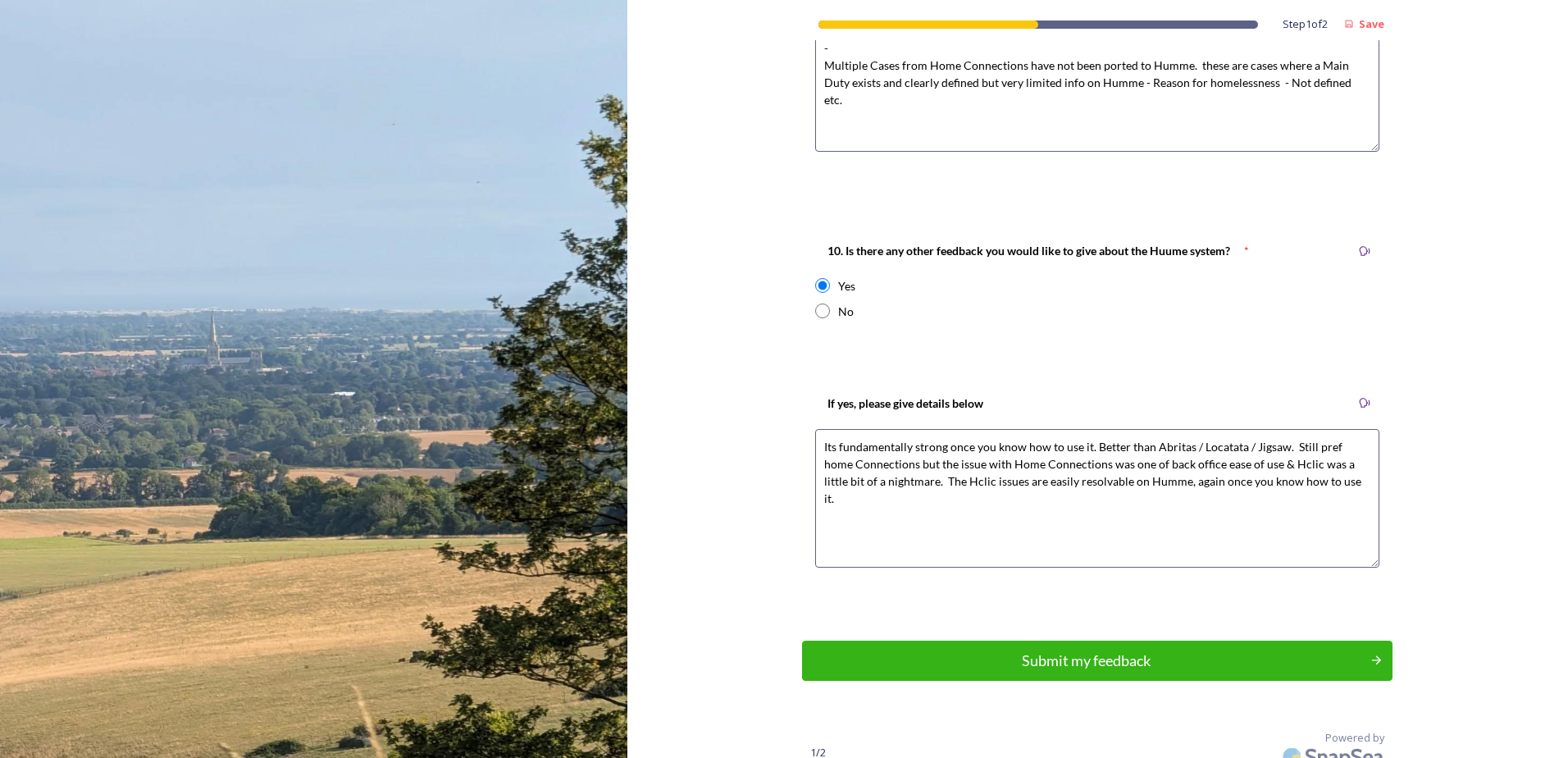
scroll to position [3051, 0]
type textarea "Its fundamentally strong once you know how to use it. Better than Abritas / Loc…"
click at [1099, 665] on div "Submit my feedback" at bounding box center [1086, 658] width 555 height 22
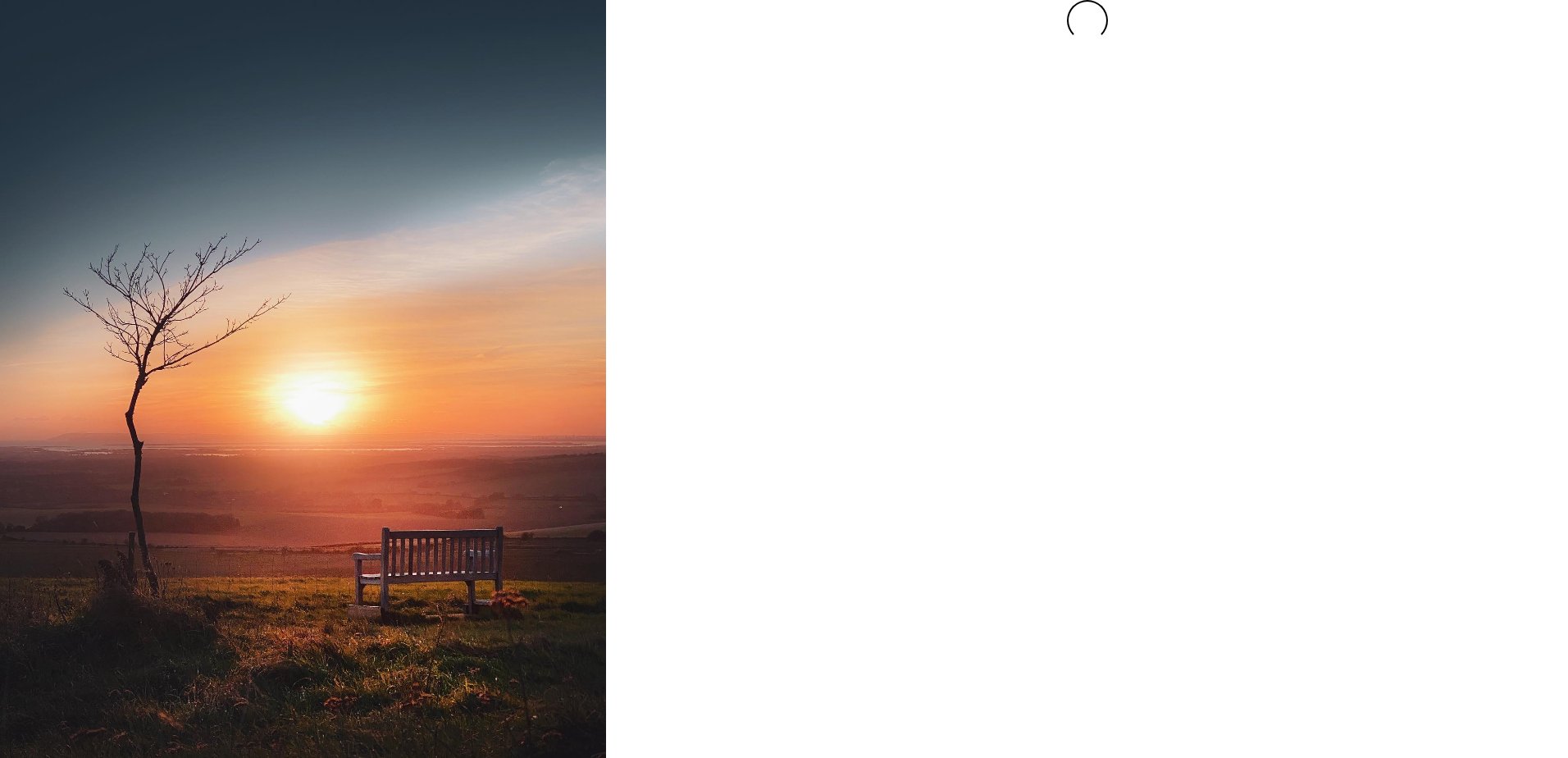
scroll to position [0, 0]
